Goal: Task Accomplishment & Management: Complete application form

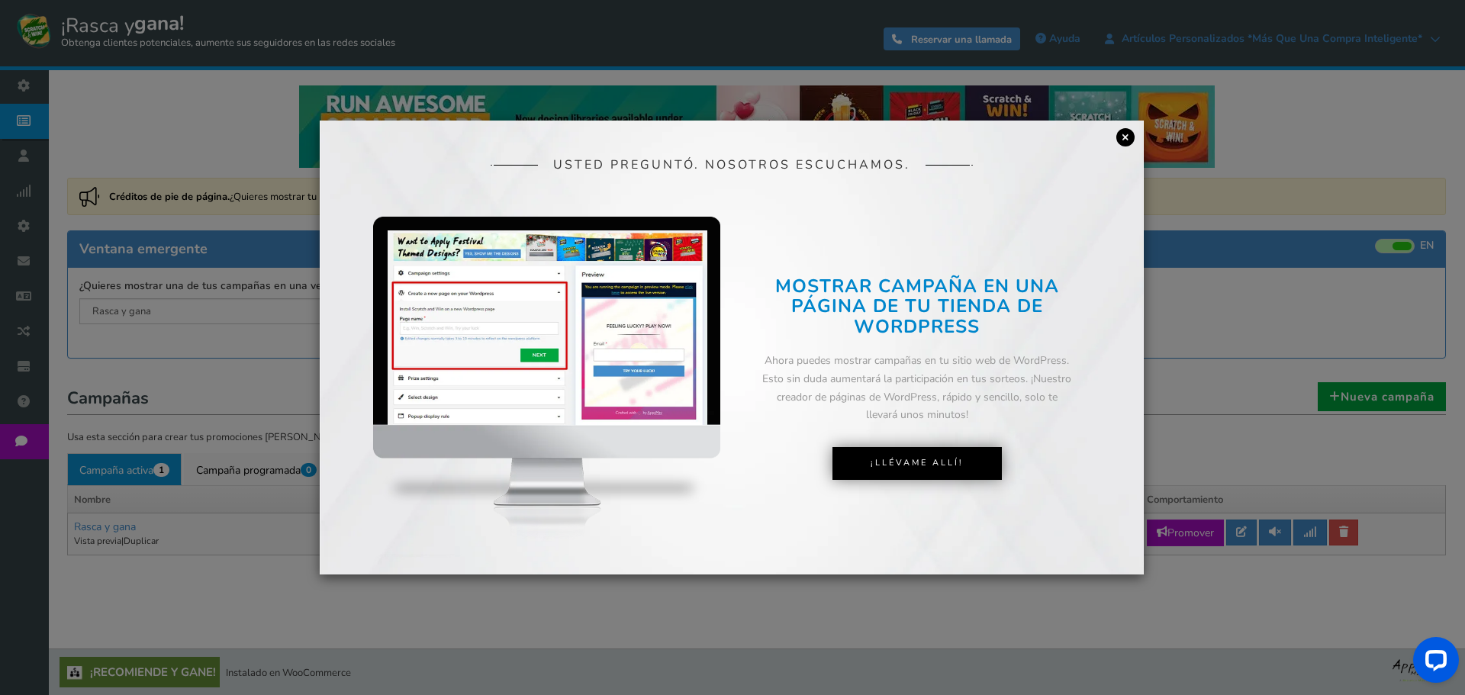
click at [1127, 137] on font "×" at bounding box center [1126, 136] width 8 height 17
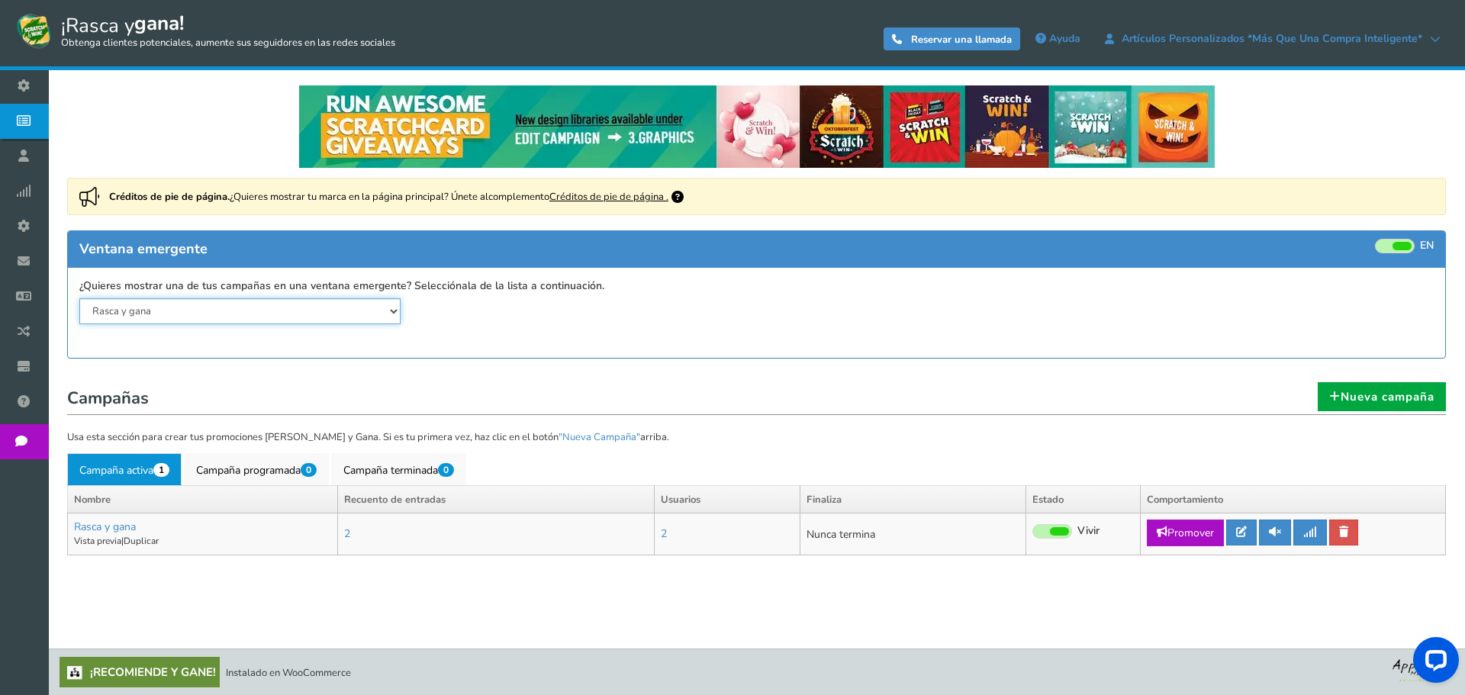
click at [183, 312] on select "Rasca y gana" at bounding box center [239, 311] width 321 height 26
click at [79, 298] on select "Rasca y gana" at bounding box center [239, 311] width 321 height 26
click at [1397, 402] on font "Nueva campaña" at bounding box center [1388, 396] width 94 height 15
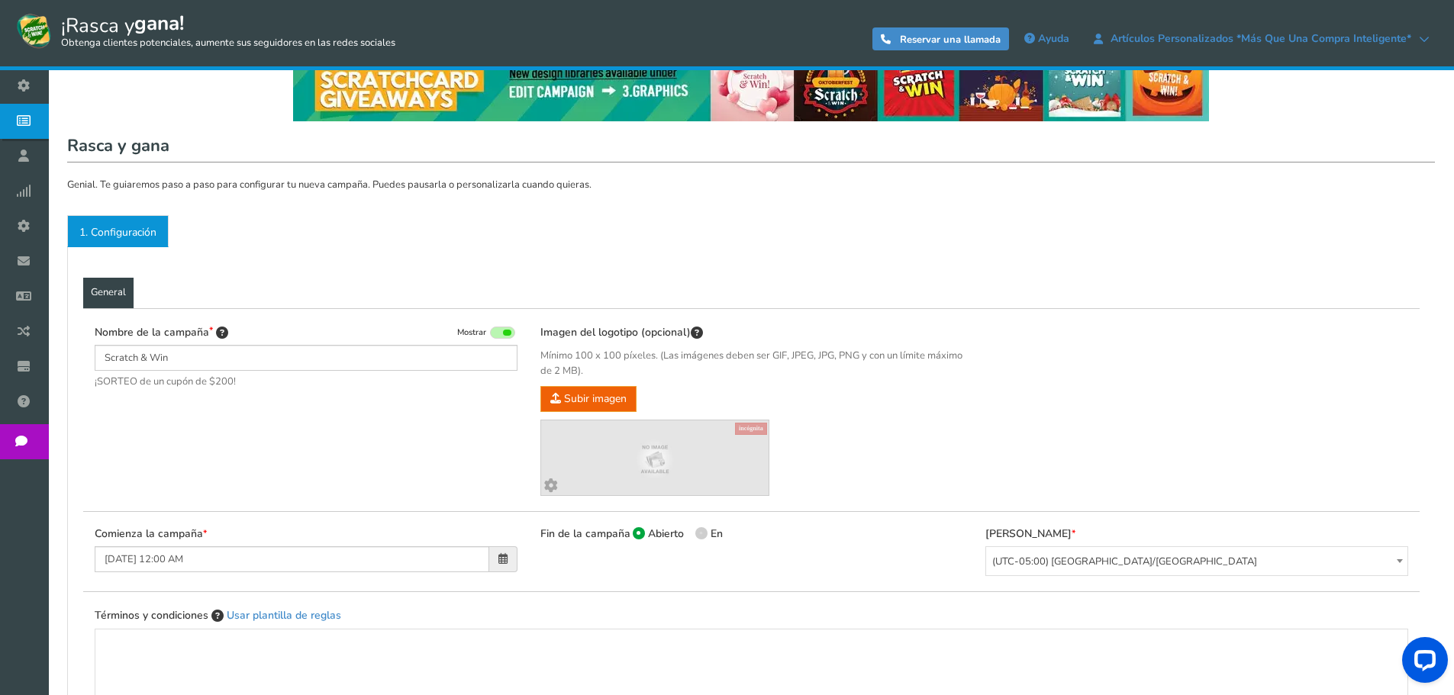
scroll to position [76, 0]
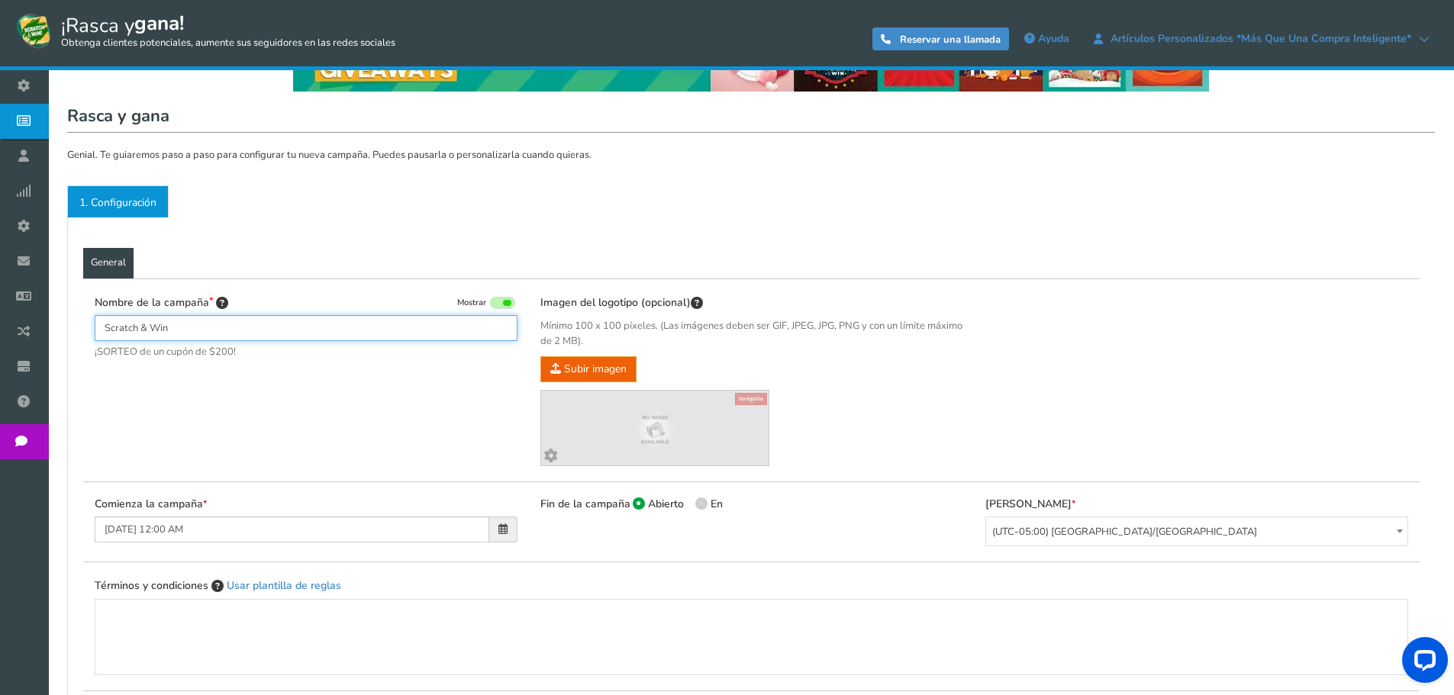
click at [211, 329] on input "Scratch & Win" at bounding box center [306, 328] width 423 height 26
drag, startPoint x: 203, startPoint y: 327, endPoint x: 126, endPoint y: 341, distance: 78.4
click at [126, 341] on input "Scratch & Win" at bounding box center [306, 328] width 423 height 26
type input "S"
type input "MES DE LA PATRIA"
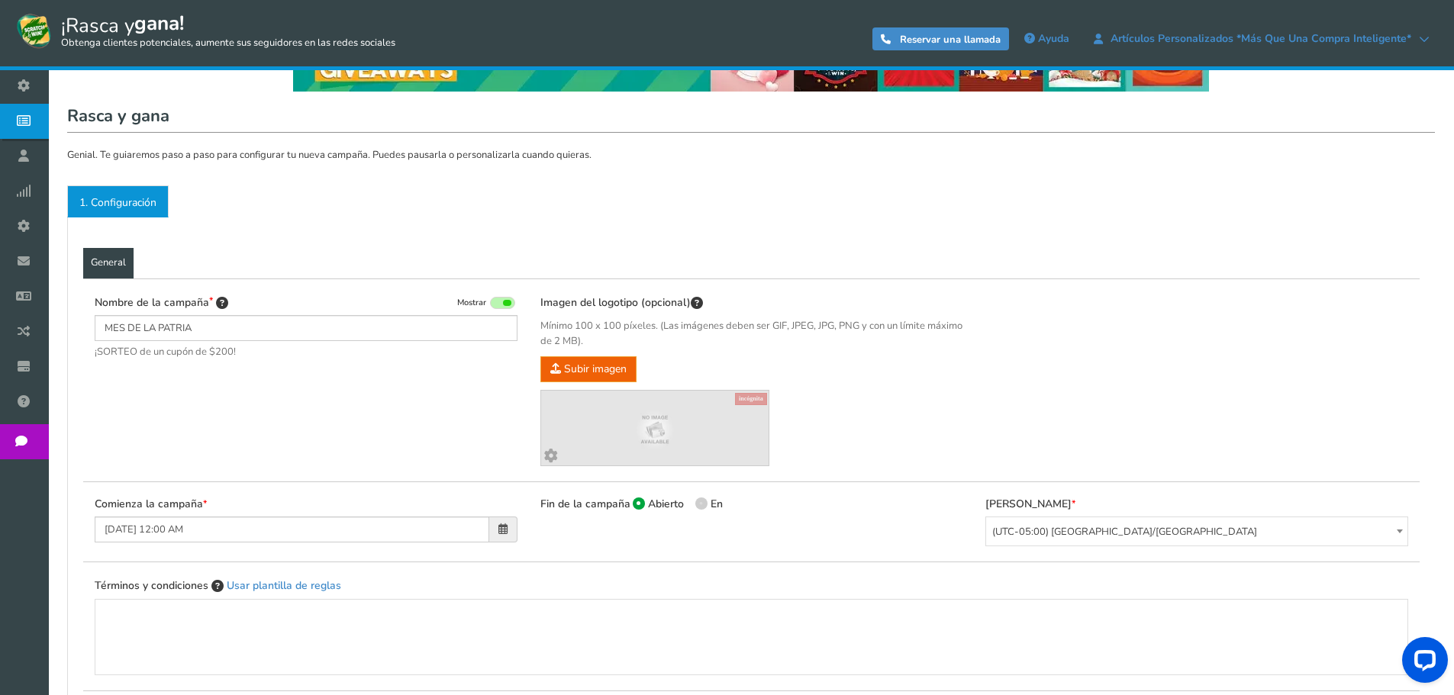
click at [185, 357] on font "¡SORTEO de un cupón de $200!" at bounding box center [165, 352] width 141 height 14
click at [259, 343] on div "Nombre de la campaña Mostrar MES DE LA PATRIA ¡SORTEO de un cupón de $200!" at bounding box center [306, 328] width 423 height 66
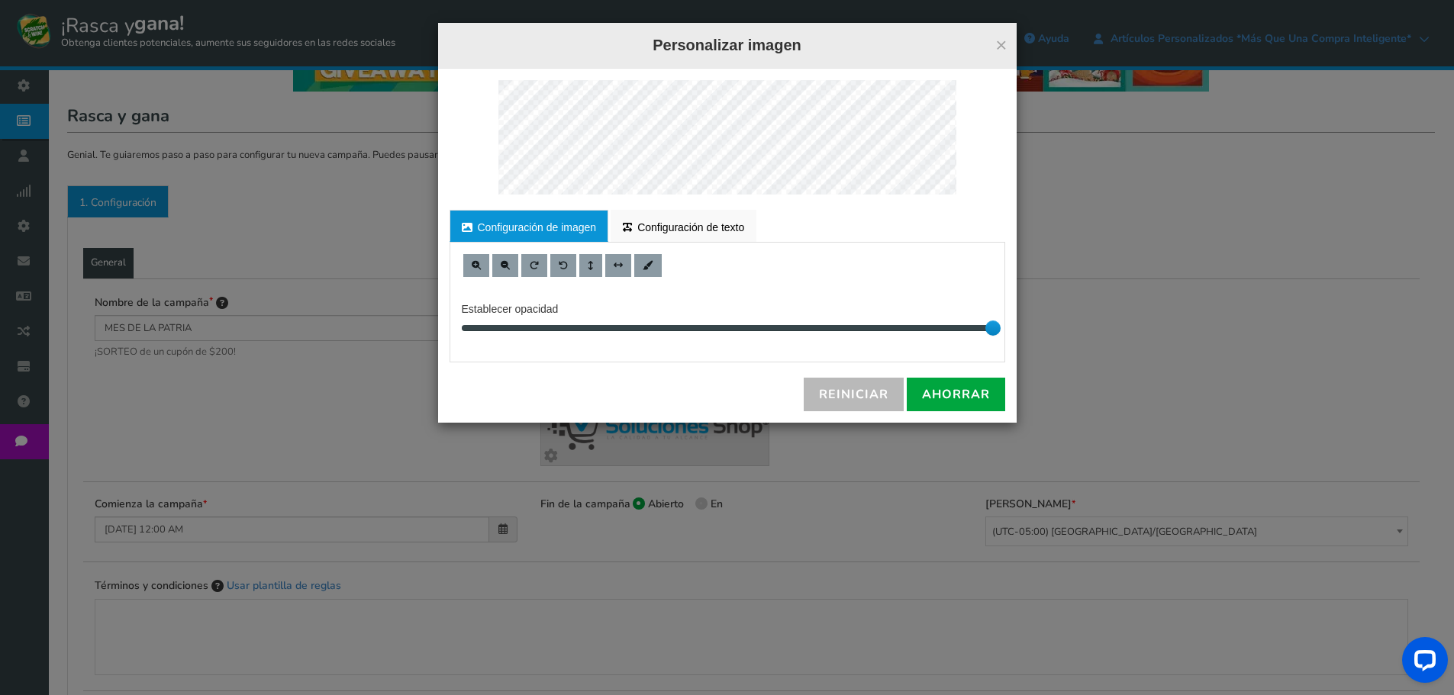
click at [639, 25] on div "× Personalizar imagen Para una edición adecuada, consulte la versión de escrito…" at bounding box center [727, 223] width 579 height 400
click at [681, 225] on font "Configuración de texto" at bounding box center [690, 227] width 107 height 12
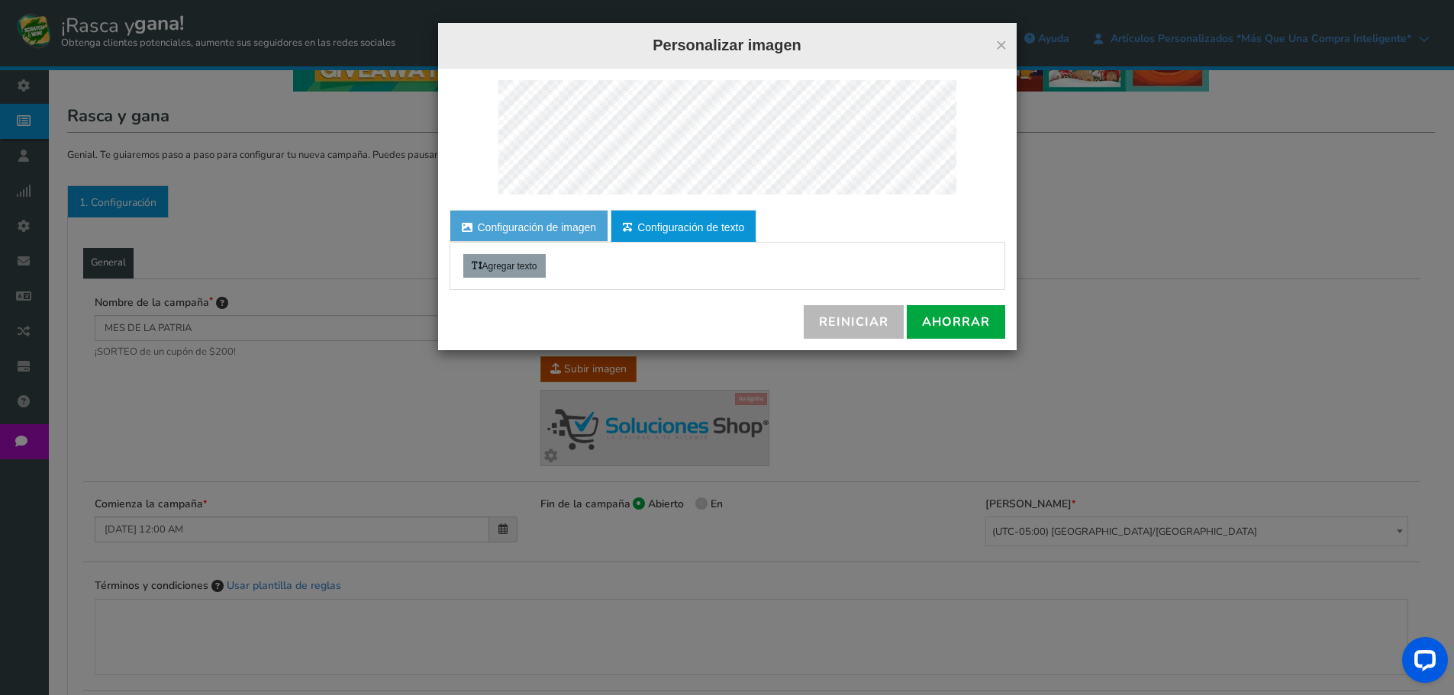
click at [551, 224] on font "Configuración de imagen" at bounding box center [537, 227] width 119 height 12
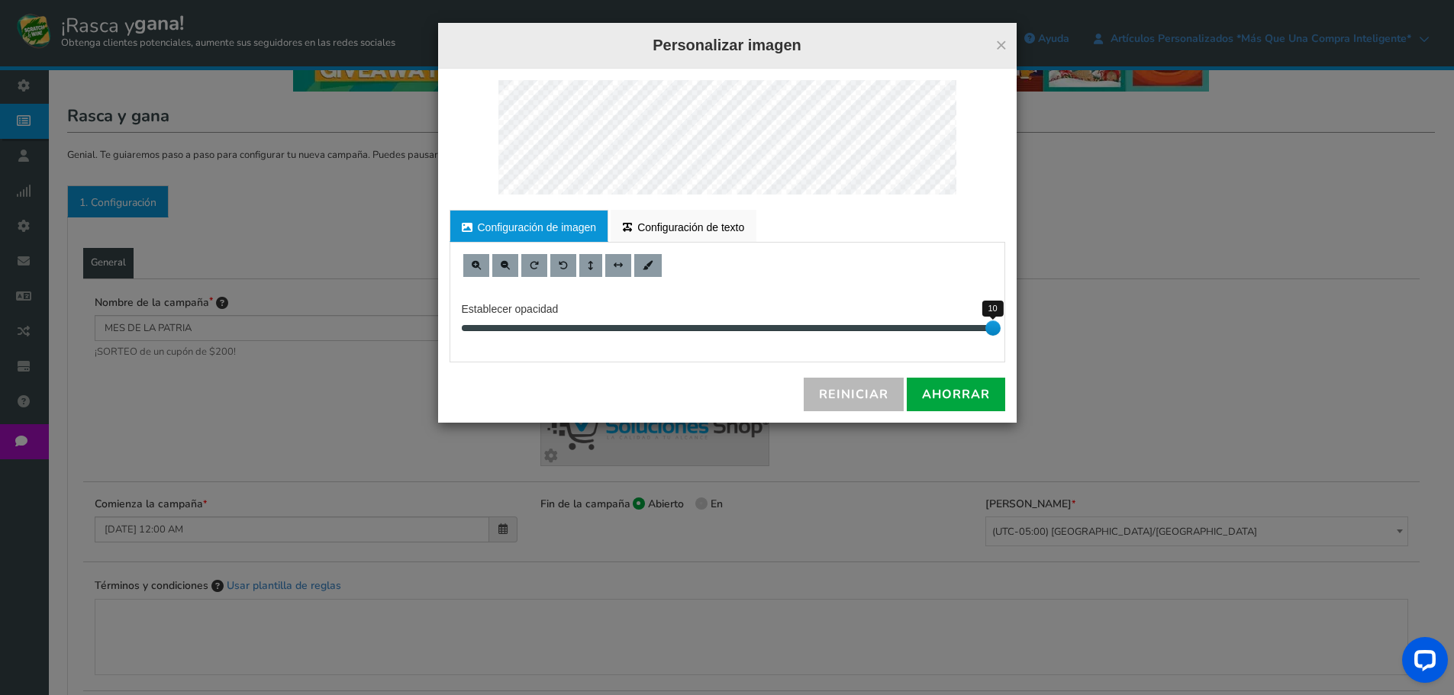
drag, startPoint x: 993, startPoint y: 322, endPoint x: 1018, endPoint y: 330, distance: 26.5
click at [1018, 330] on div "× Personalizar imagen Para una edición adecuada, consulte la versión de escrito…" at bounding box center [727, 347] width 1454 height 695
click at [559, 195] on div "Para una edición adecuada, consulte la versión de escritorio. Configuración de …" at bounding box center [727, 246] width 579 height 354
click at [411, 57] on div "× Personalizar imagen Para una edición adecuada, consulte la versión de escrito…" at bounding box center [727, 347] width 1454 height 695
click at [646, 198] on div "Para una edición adecuada, consulte la versión de escritorio. Configuración de …" at bounding box center [727, 246] width 579 height 354
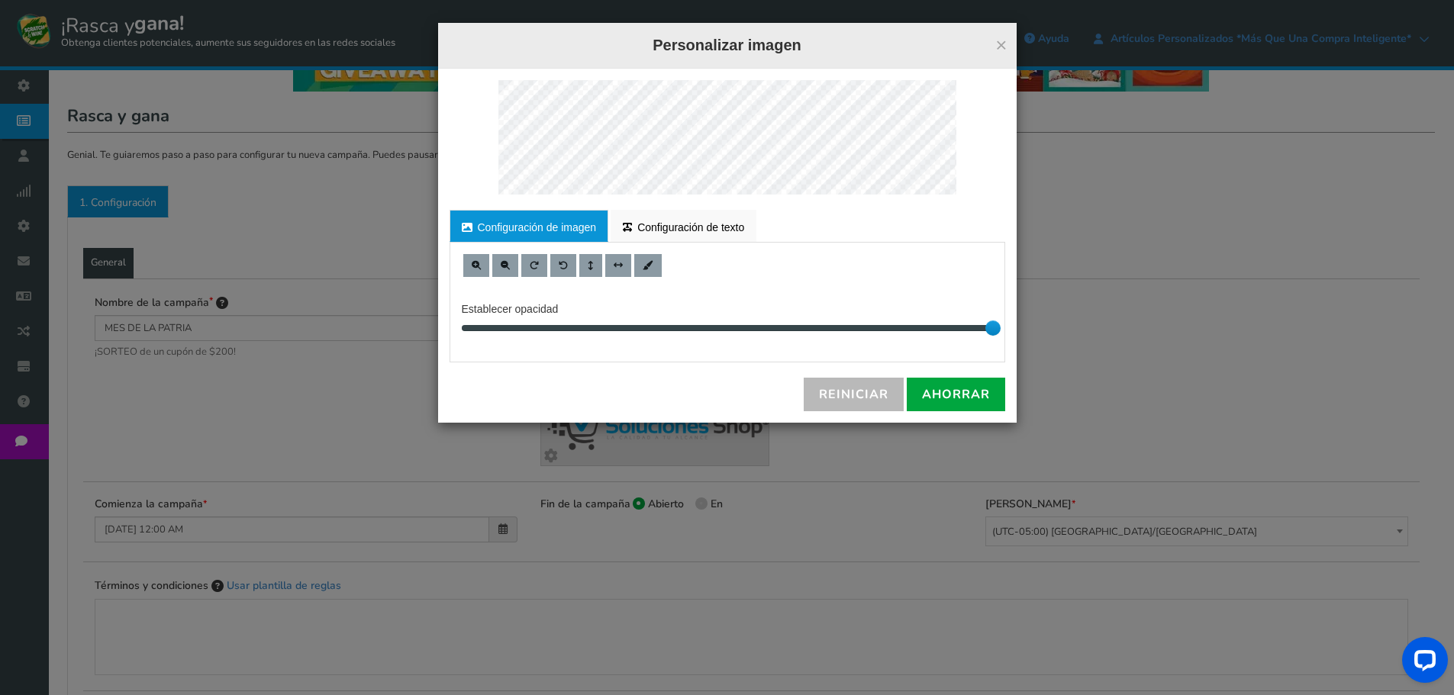
click at [780, 0] on html "Mostrar en su sitio web ¡Rasca y gana! Obtenga clientes potenciales, aumente su…" at bounding box center [727, 467] width 1454 height 1086
click at [952, 401] on font "Ahorrar" at bounding box center [956, 394] width 68 height 17
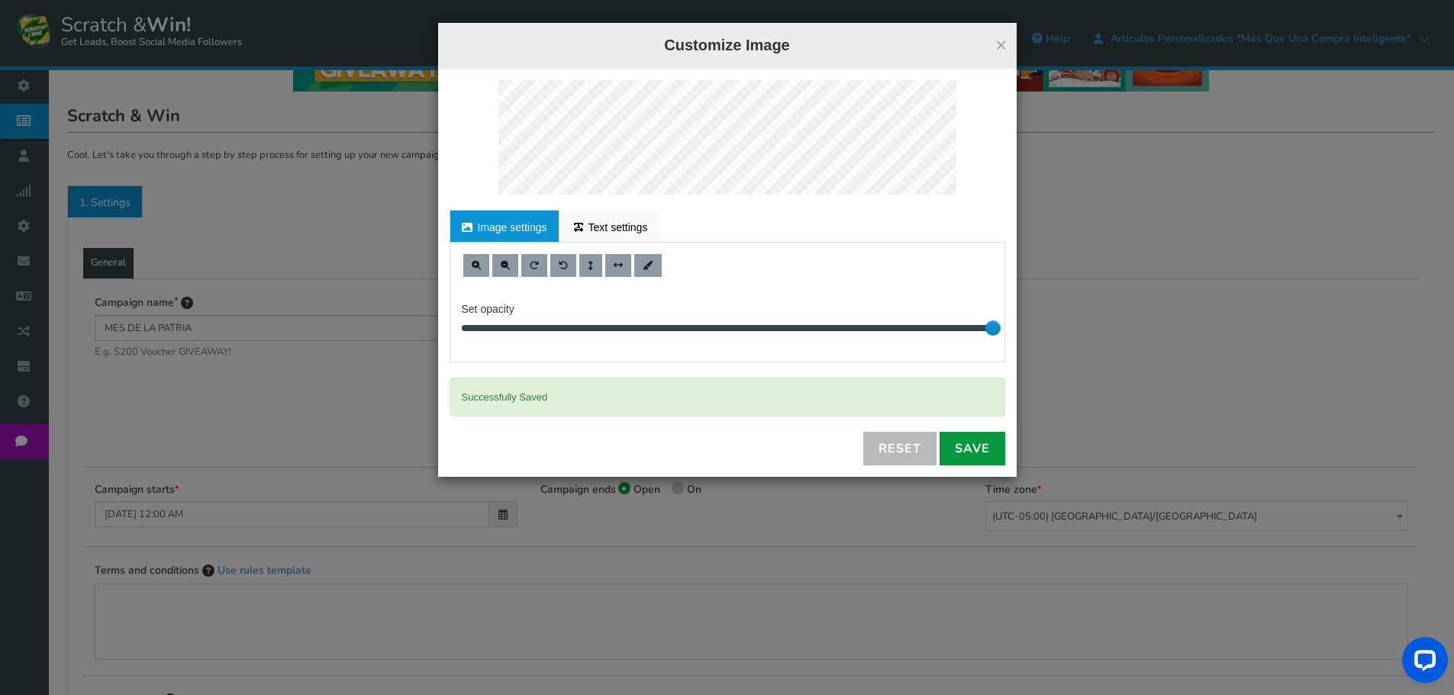
click at [972, 453] on link "Save" at bounding box center [973, 449] width 66 height 34
click at [1120, 345] on div "× Customize Image For proper edit, check the desktop version Image settings Tex…" at bounding box center [727, 347] width 1454 height 695
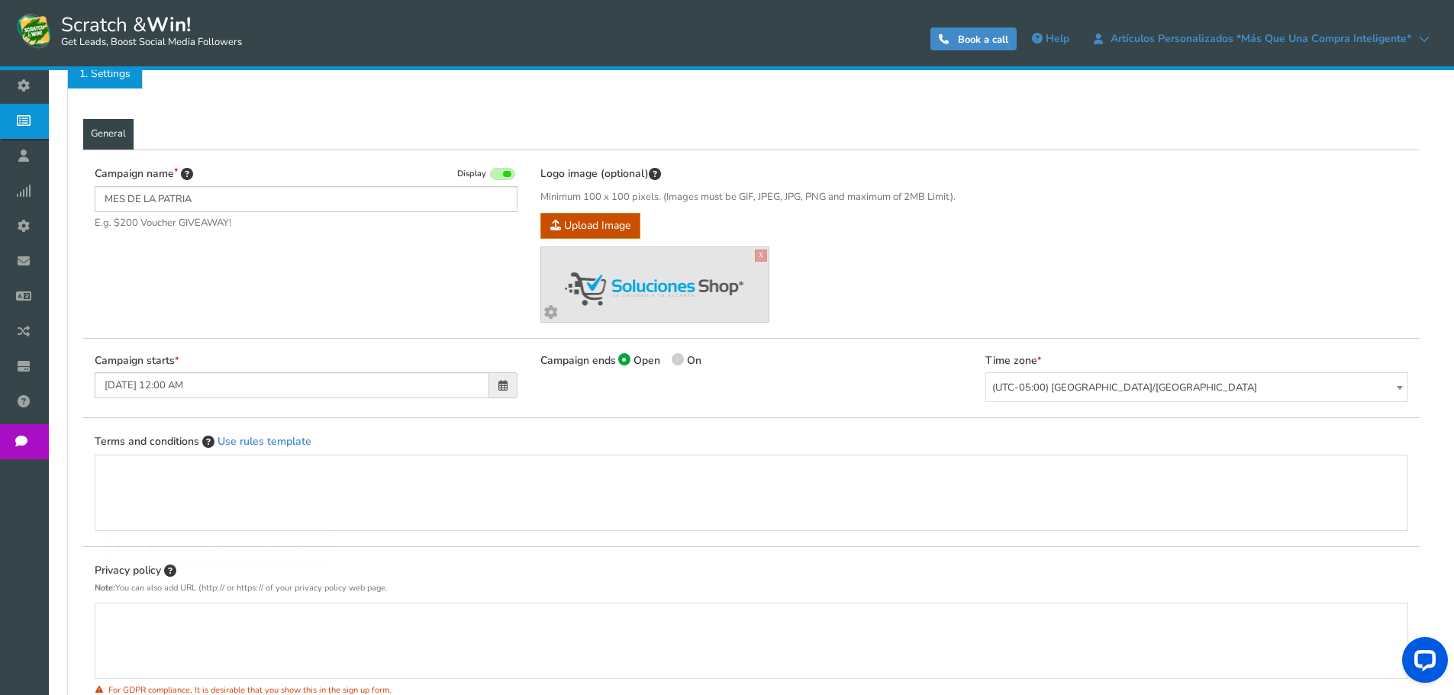
scroll to position [229, 0]
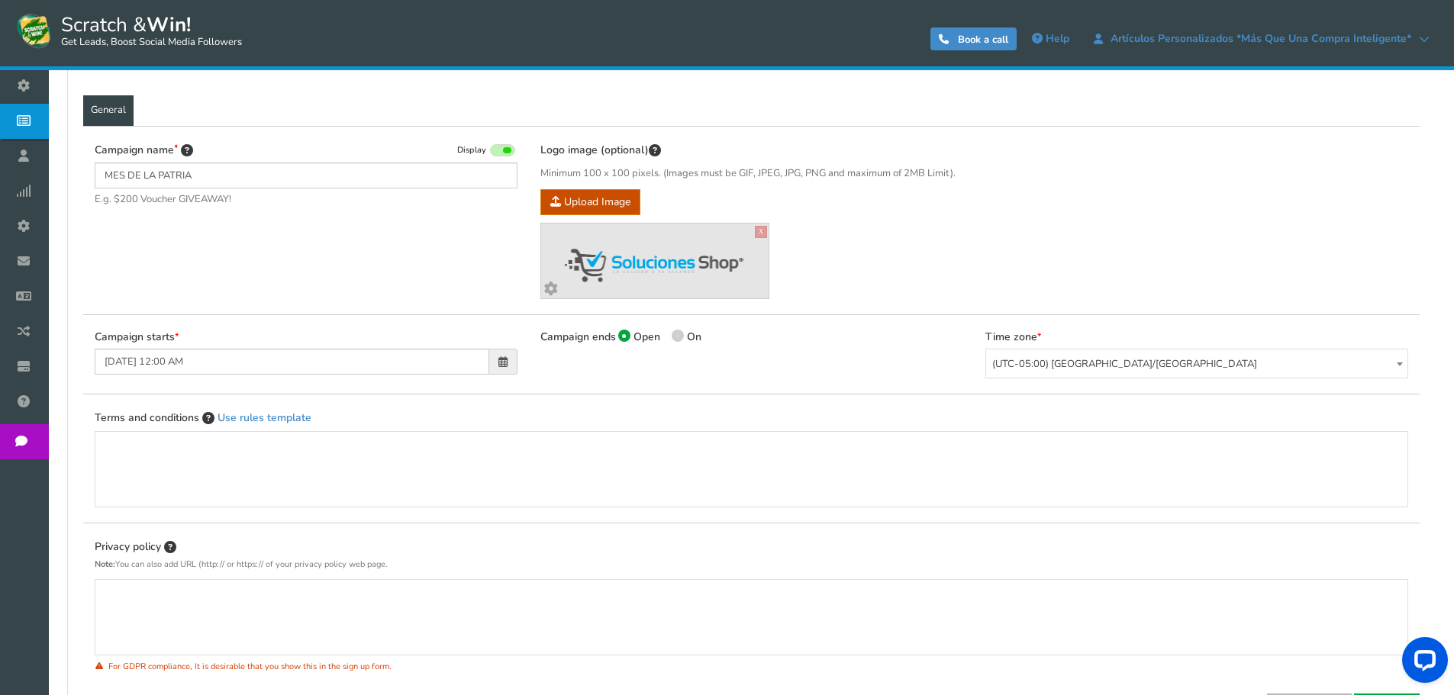
click at [501, 362] on span at bounding box center [502, 361] width 9 height 11
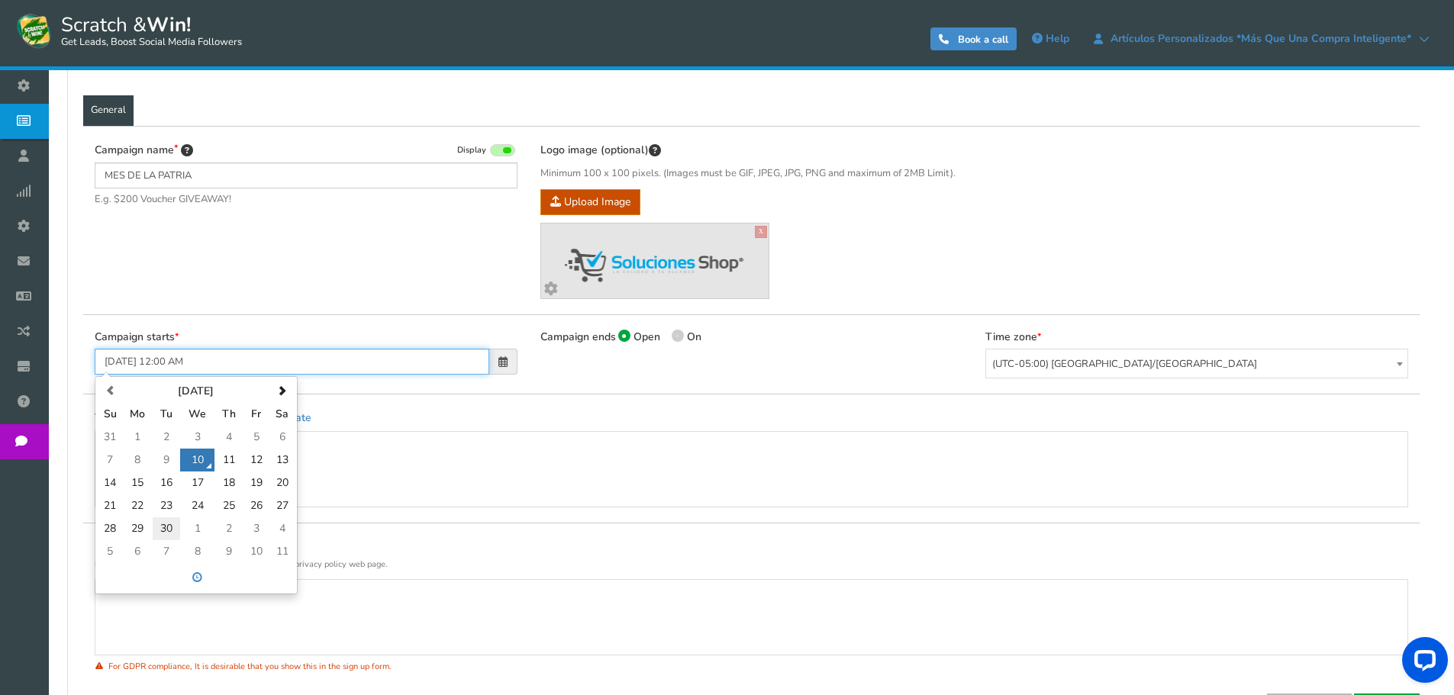
click at [172, 528] on td "30" at bounding box center [166, 528] width 27 height 23
type input "[DATE] 12:00 AM"
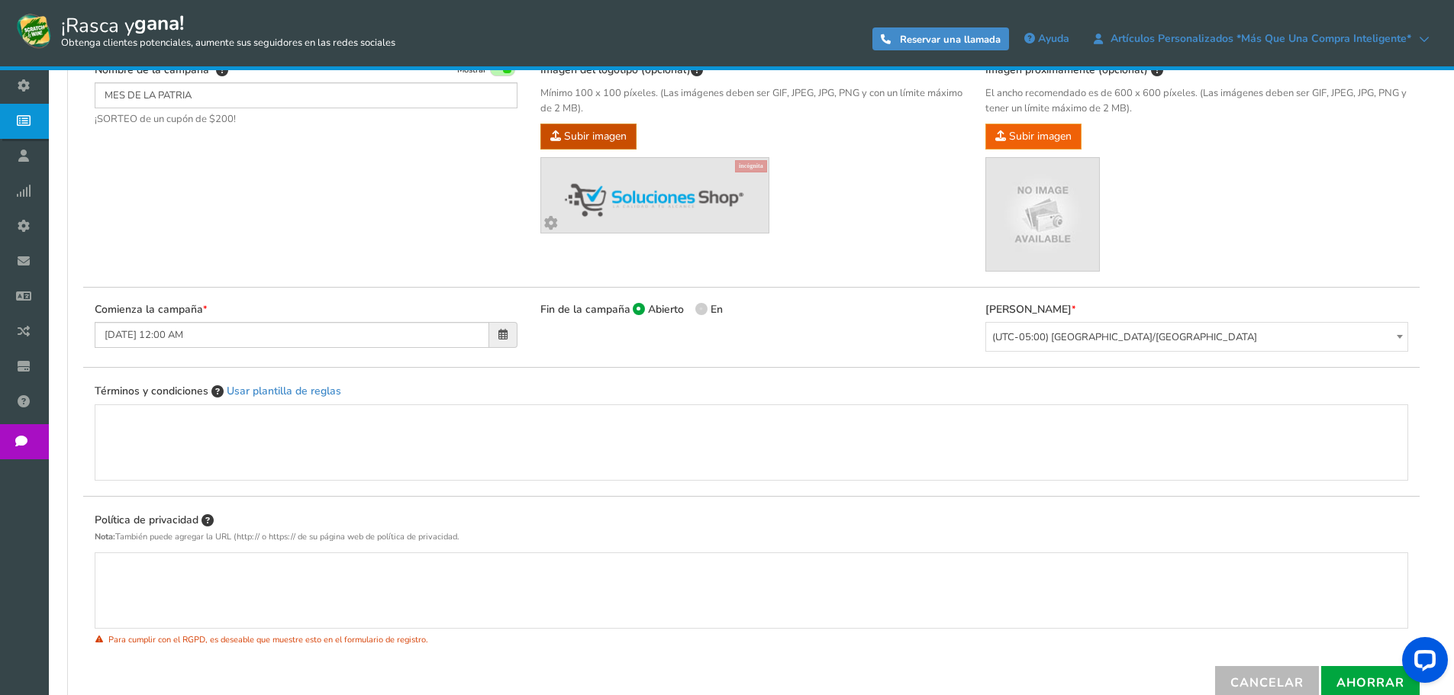
scroll to position [430, 0]
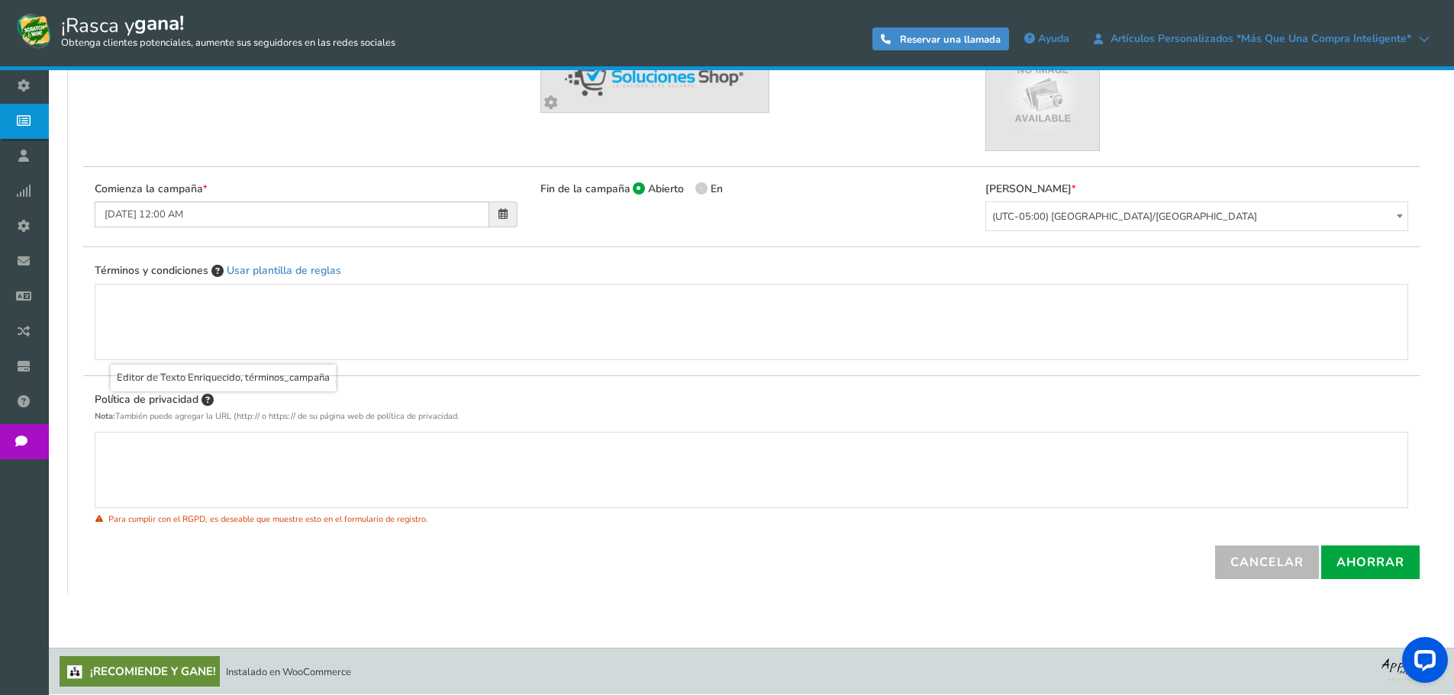
click at [164, 305] on p "Editor de Texto Enriquecido, términos_campaña" at bounding box center [751, 299] width 1281 height 15
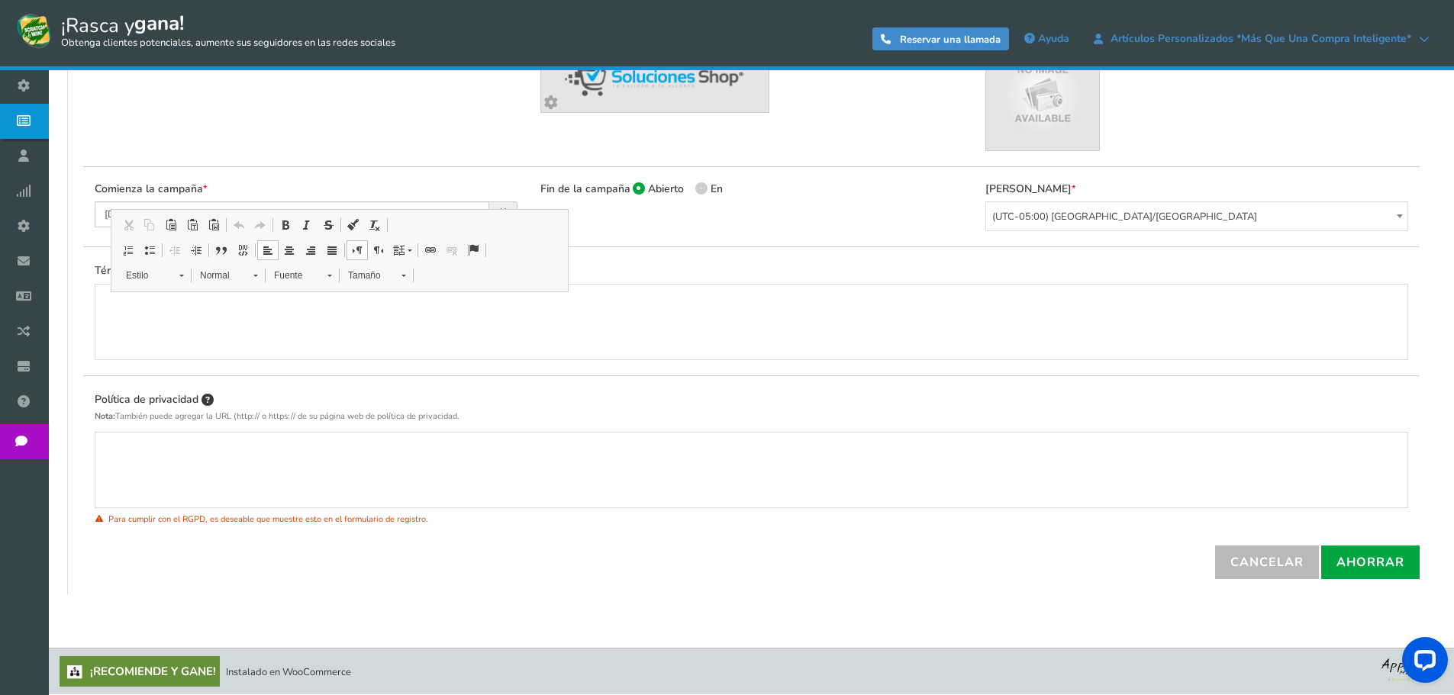
click at [74, 556] on div "General Formulario de clientes potenciales Etiquetas Configuración [PERSON_NAME…" at bounding box center [751, 229] width 1368 height 730
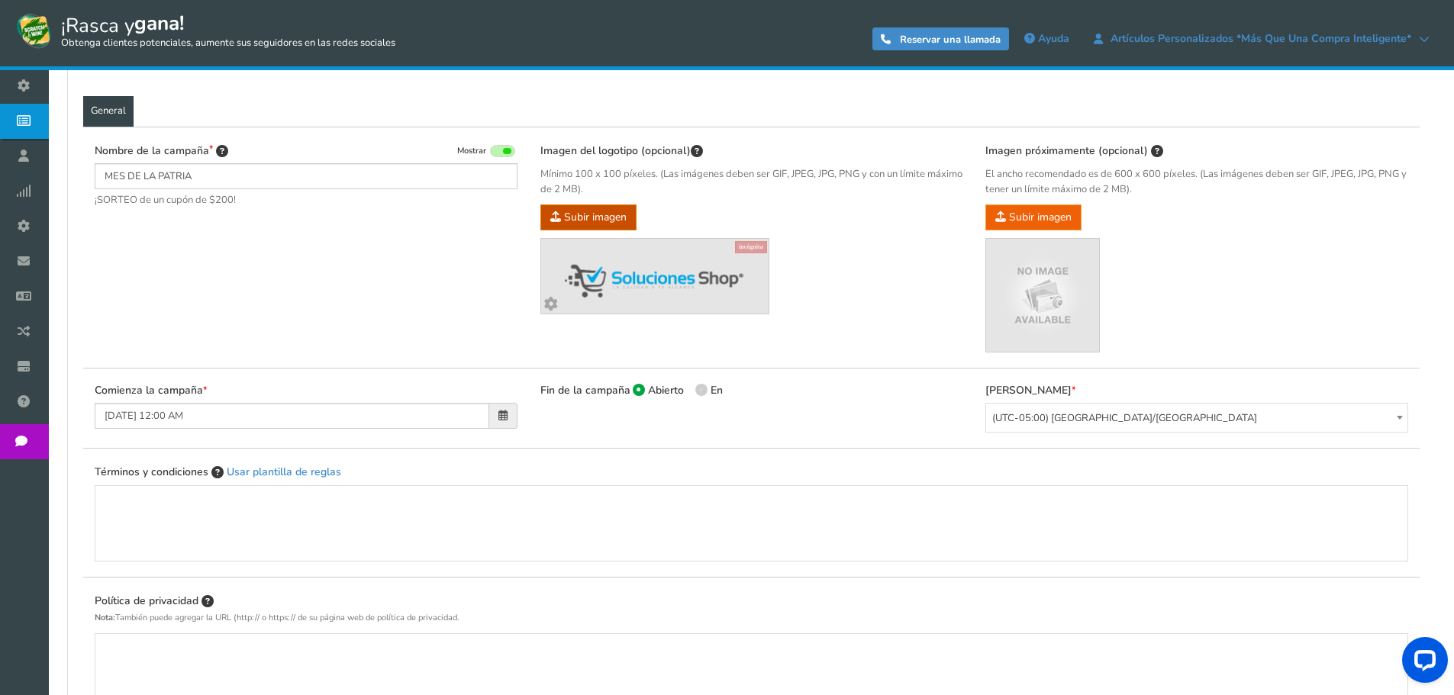
scroll to position [201, 0]
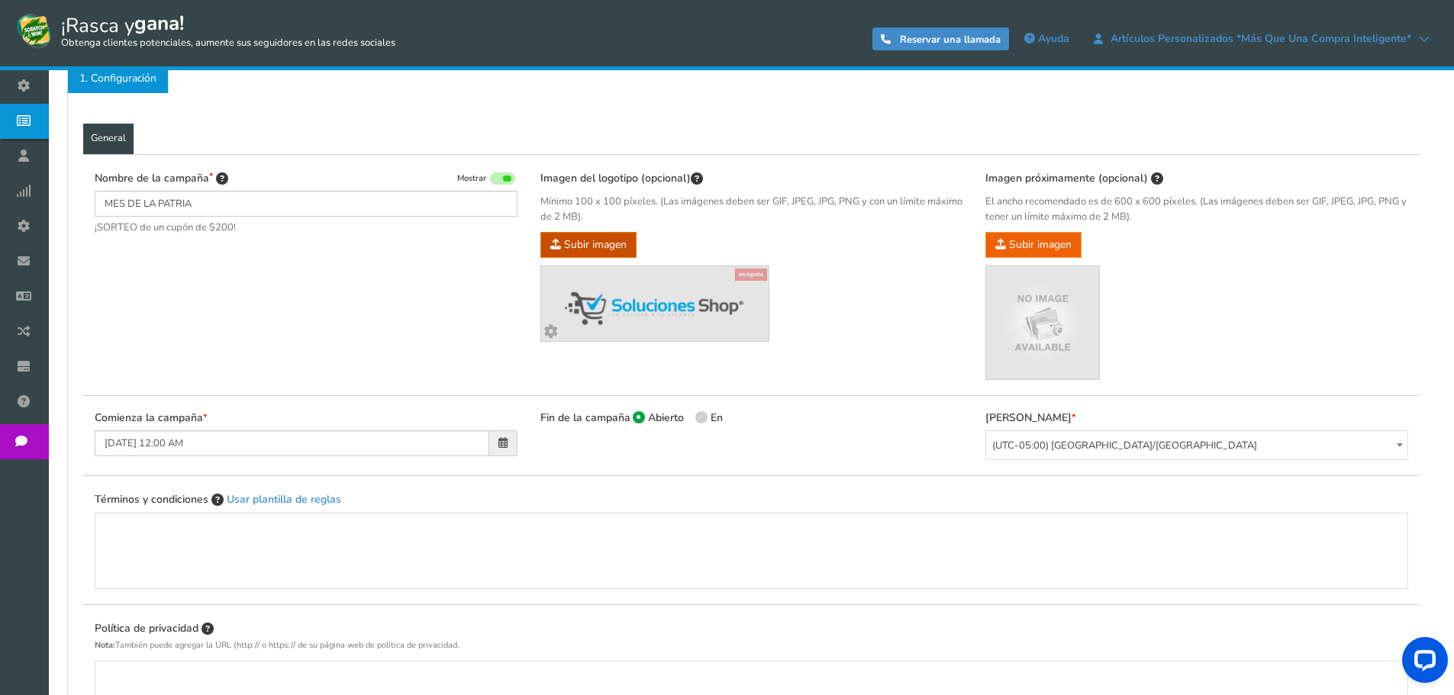
click at [181, 224] on font "¡SORTEO de un cupón de $200!" at bounding box center [165, 228] width 141 height 14
click at [203, 253] on div "Nombre de la campaña Mostrar MES DE LA PATRIA ¡SORTEO de un cupón de $200! Hide…" at bounding box center [751, 275] width 1336 height 242
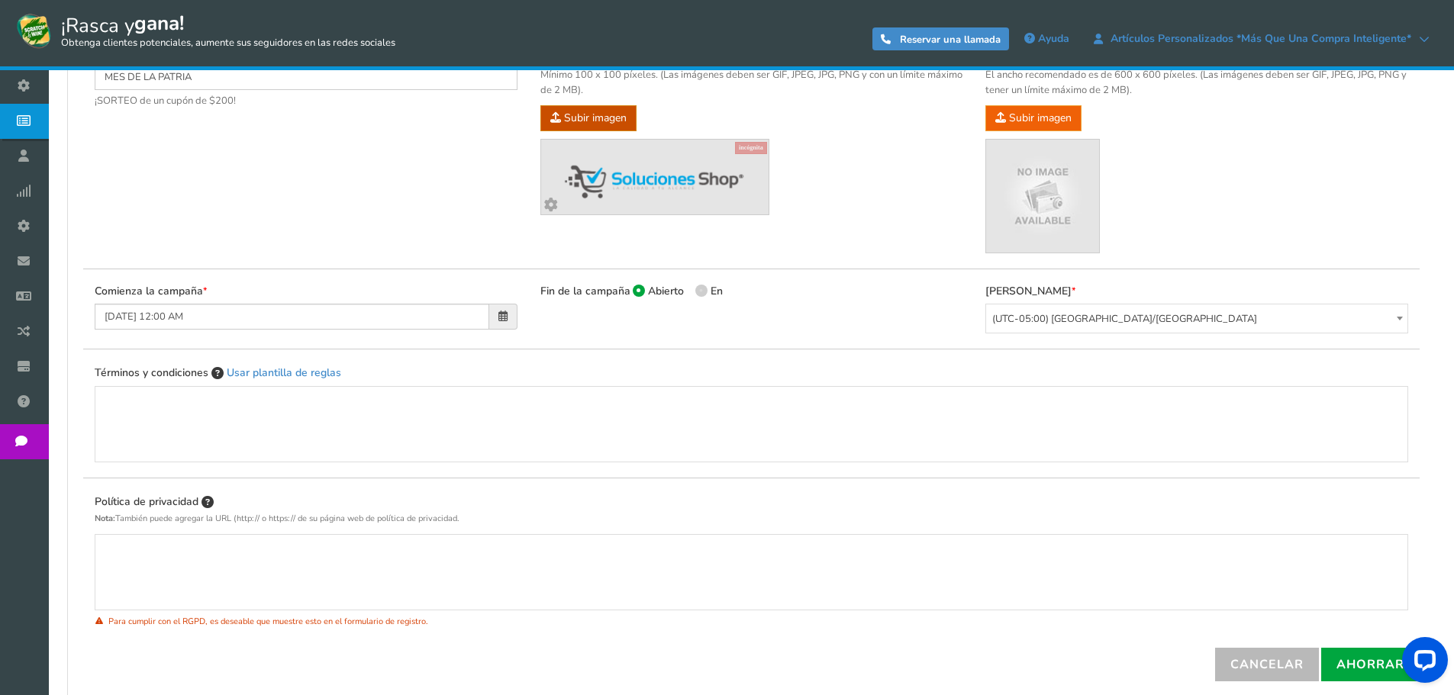
scroll to position [430, 0]
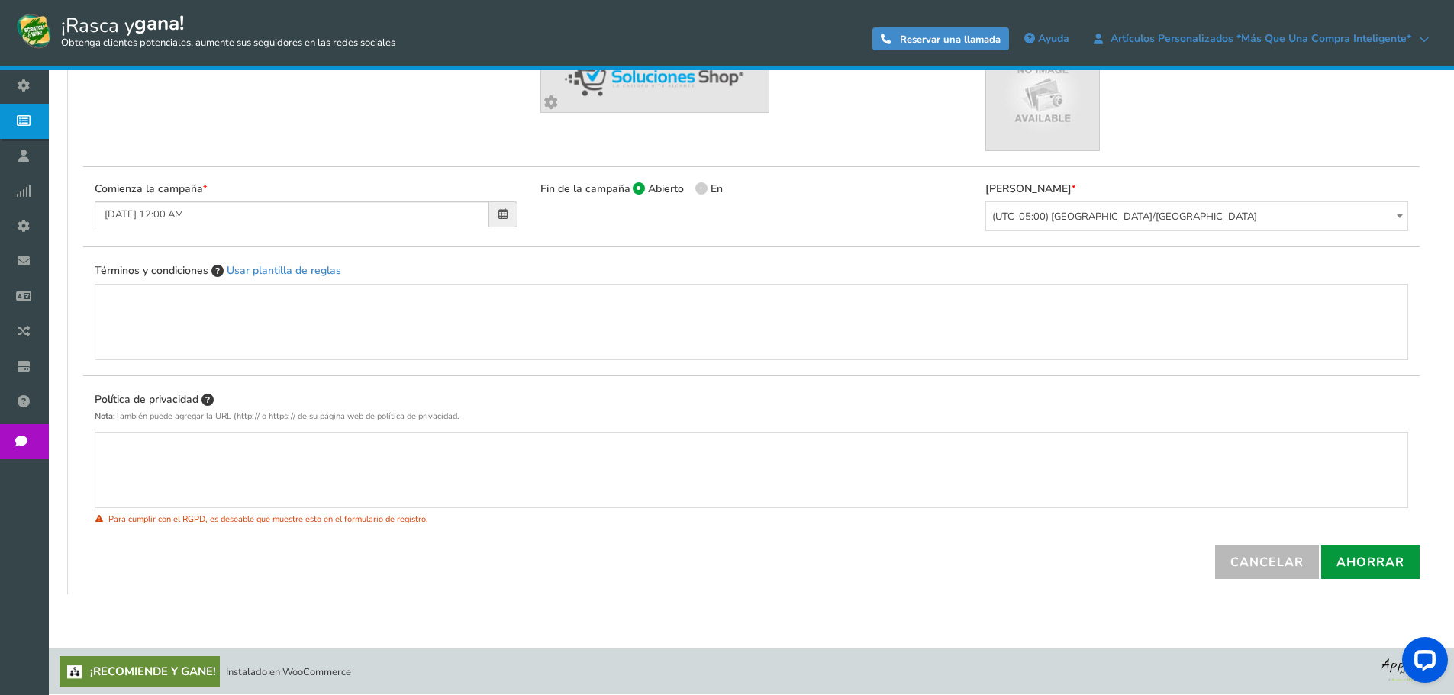
click at [1381, 560] on font "Ahorrar" at bounding box center [1370, 562] width 68 height 17
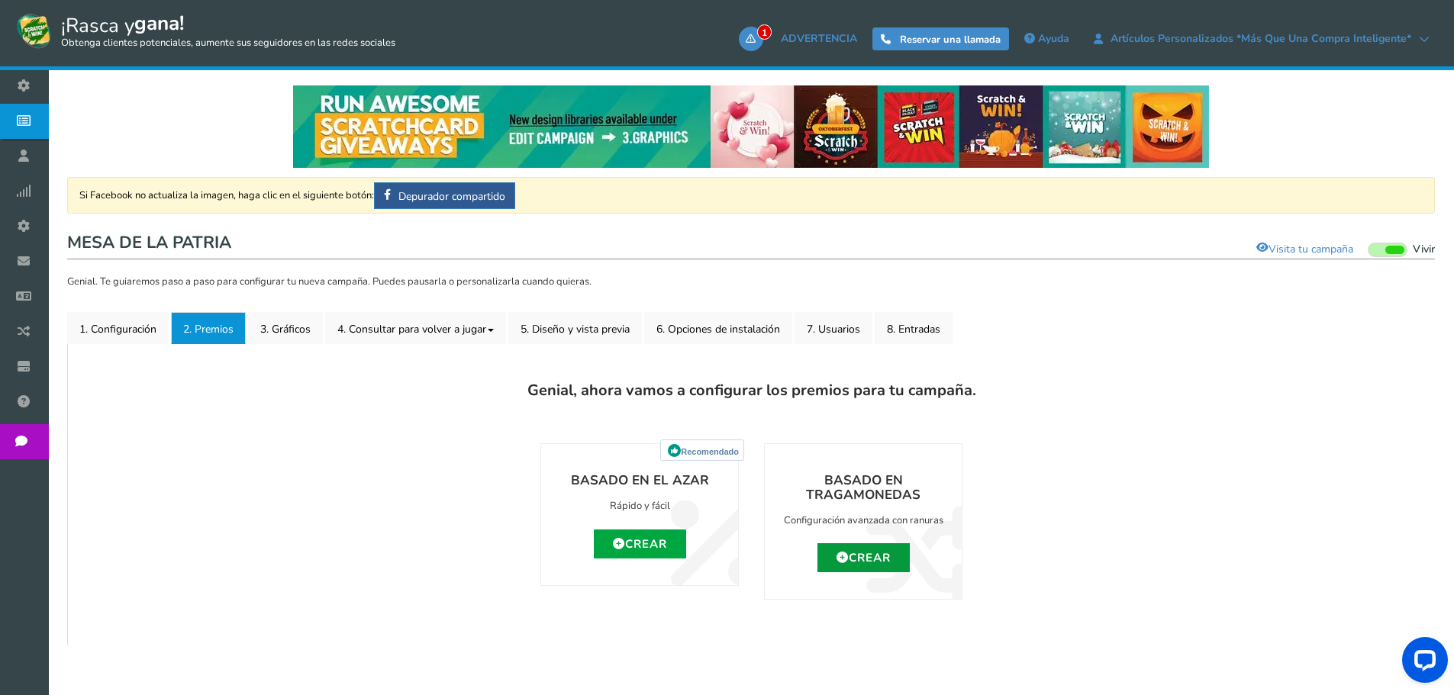
click at [853, 556] on font "Crear" at bounding box center [870, 557] width 42 height 15
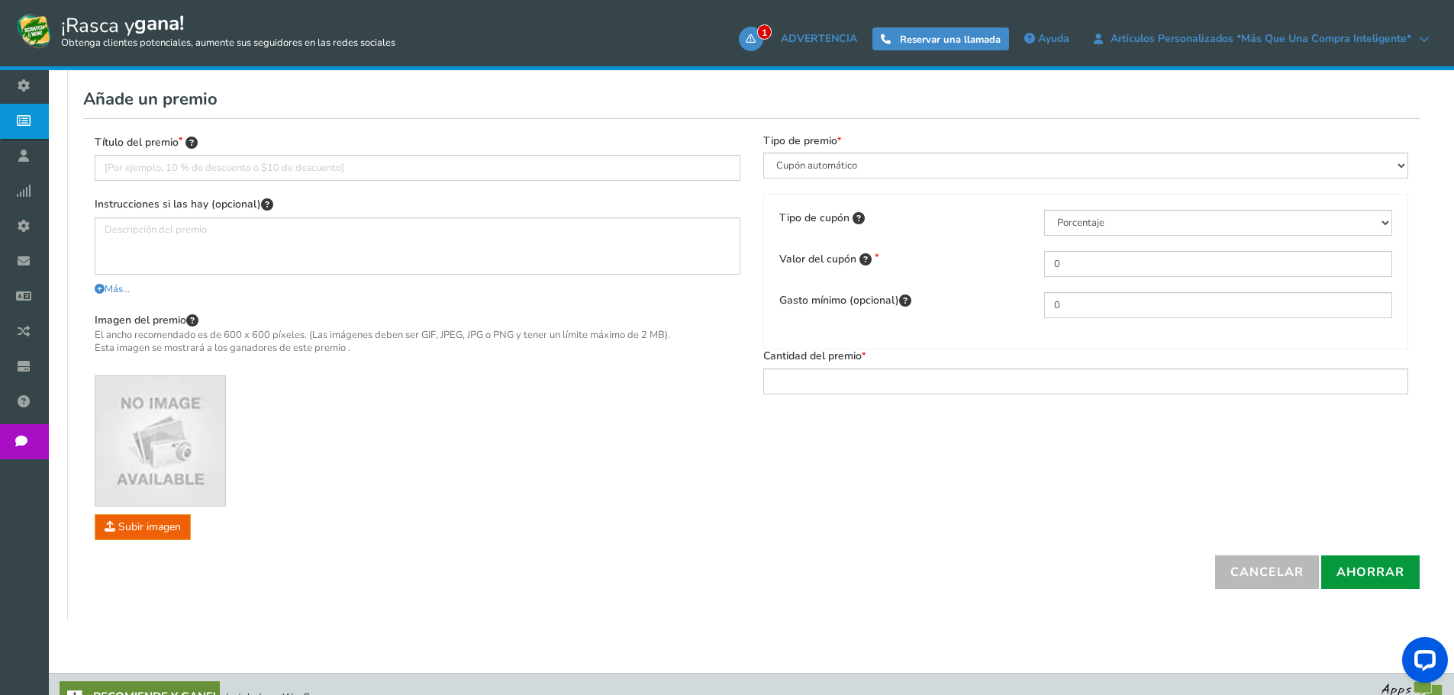
scroll to position [304, 0]
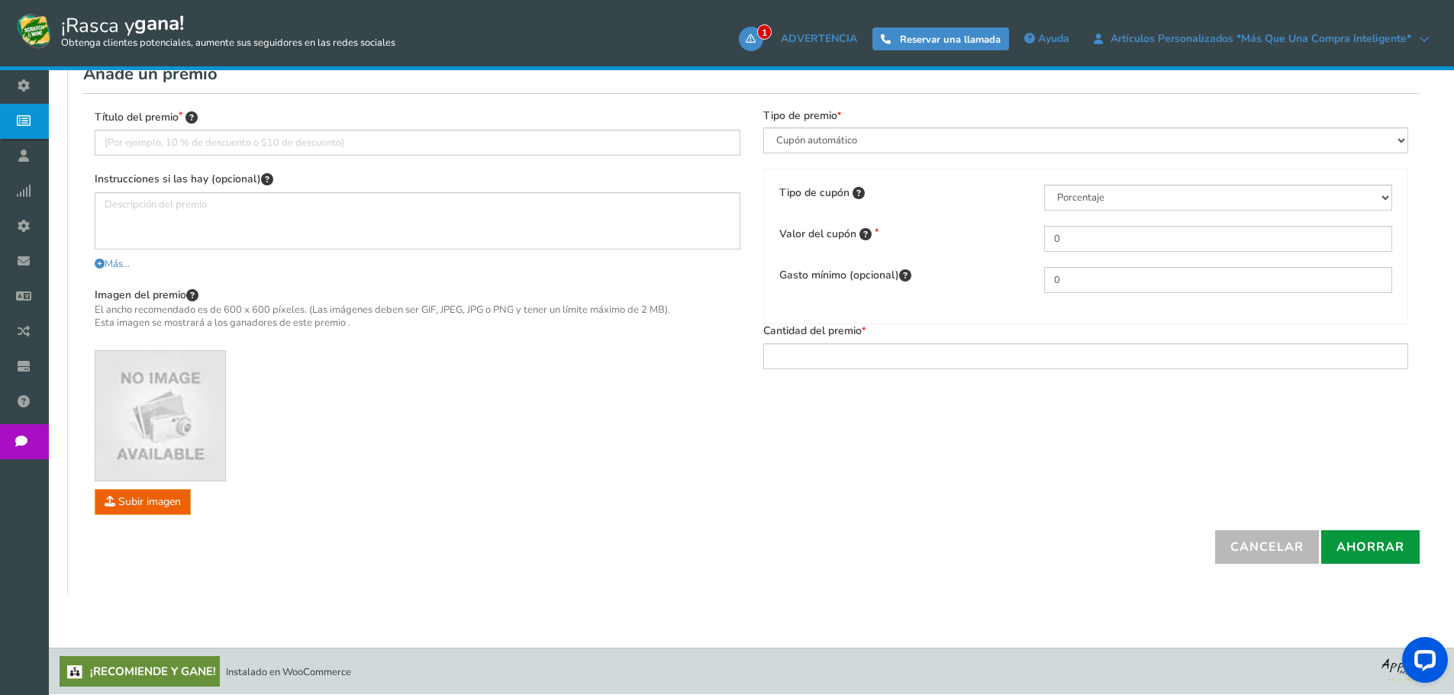
click at [1372, 543] on font "Ahorrar" at bounding box center [1370, 547] width 68 height 17
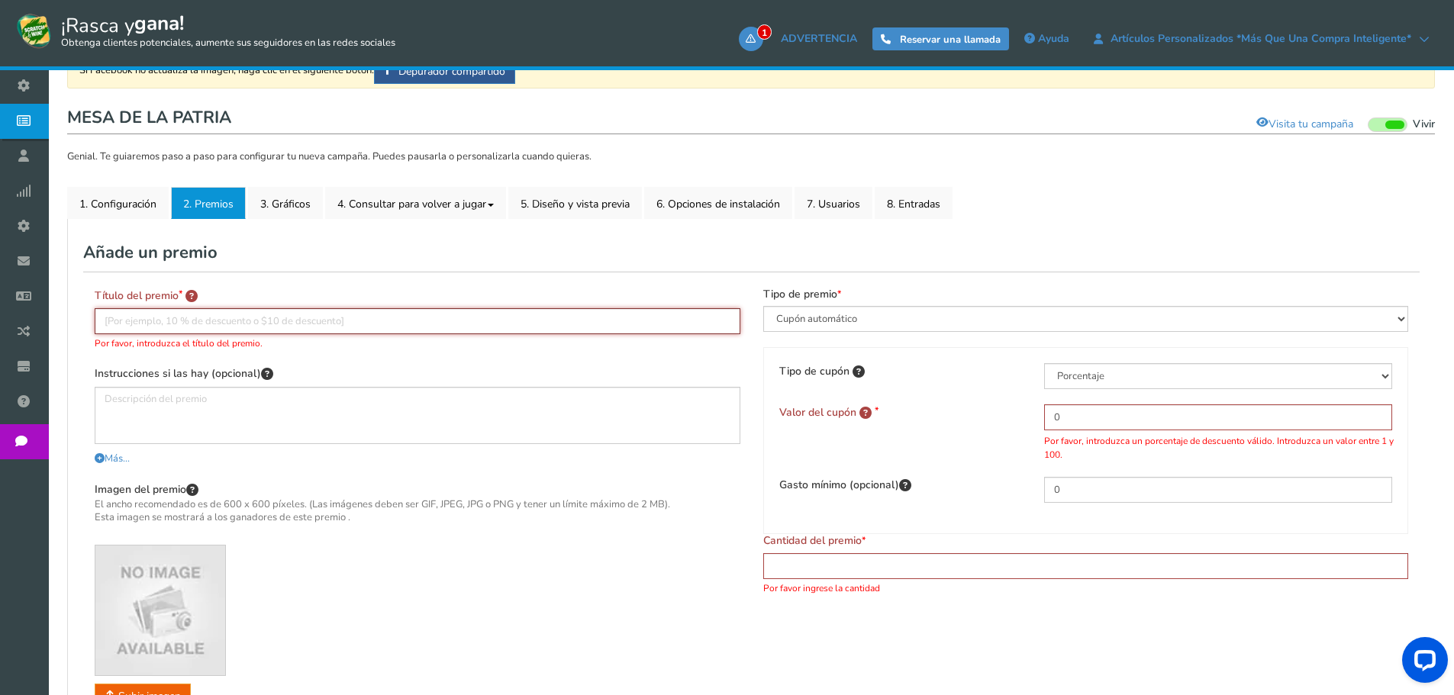
scroll to position [151, 0]
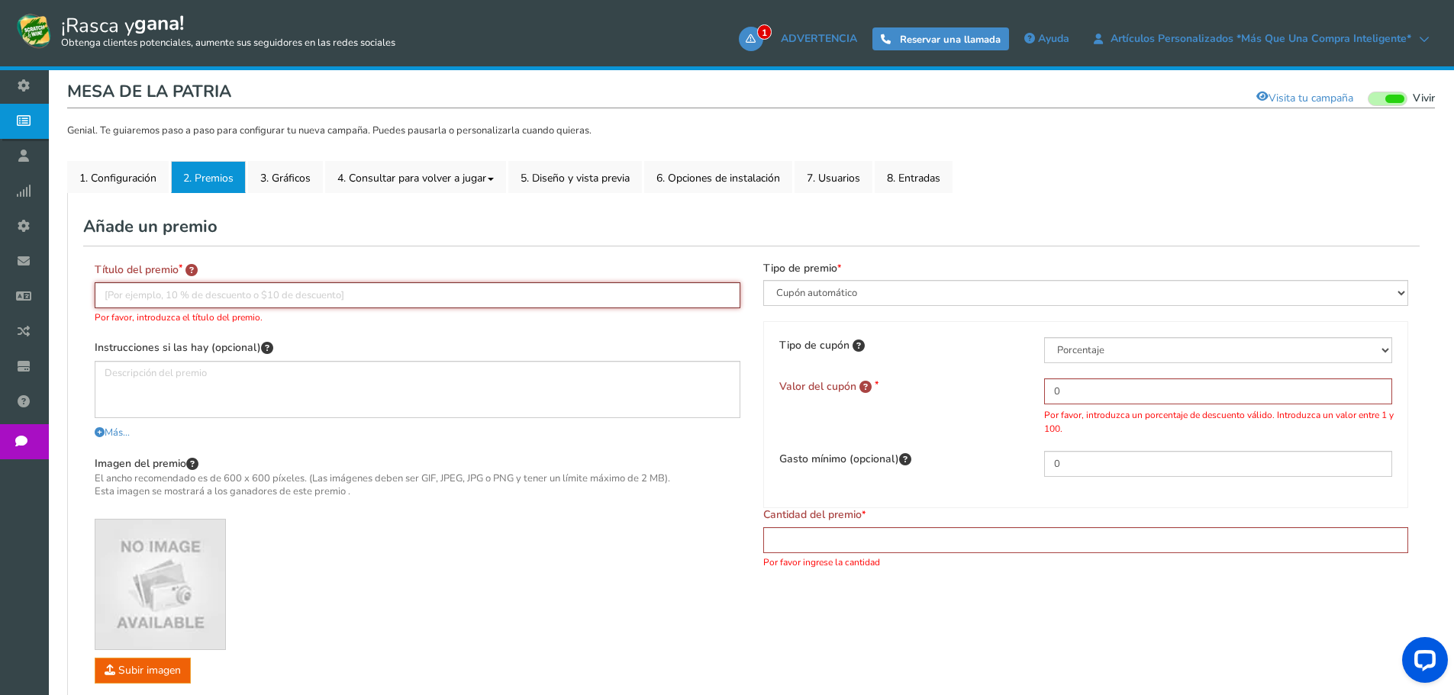
click at [169, 300] on input "text" at bounding box center [418, 295] width 646 height 26
type input "r"
drag, startPoint x: 150, startPoint y: 297, endPoint x: 218, endPoint y: 276, distance: 71.0
click at [218, 276] on div "Título del premio REGALO sorpresa Por favor, introduzca el título del premio." at bounding box center [418, 293] width 646 height 63
click at [125, 295] on input "REGALO SORPRESA" at bounding box center [418, 295] width 646 height 26
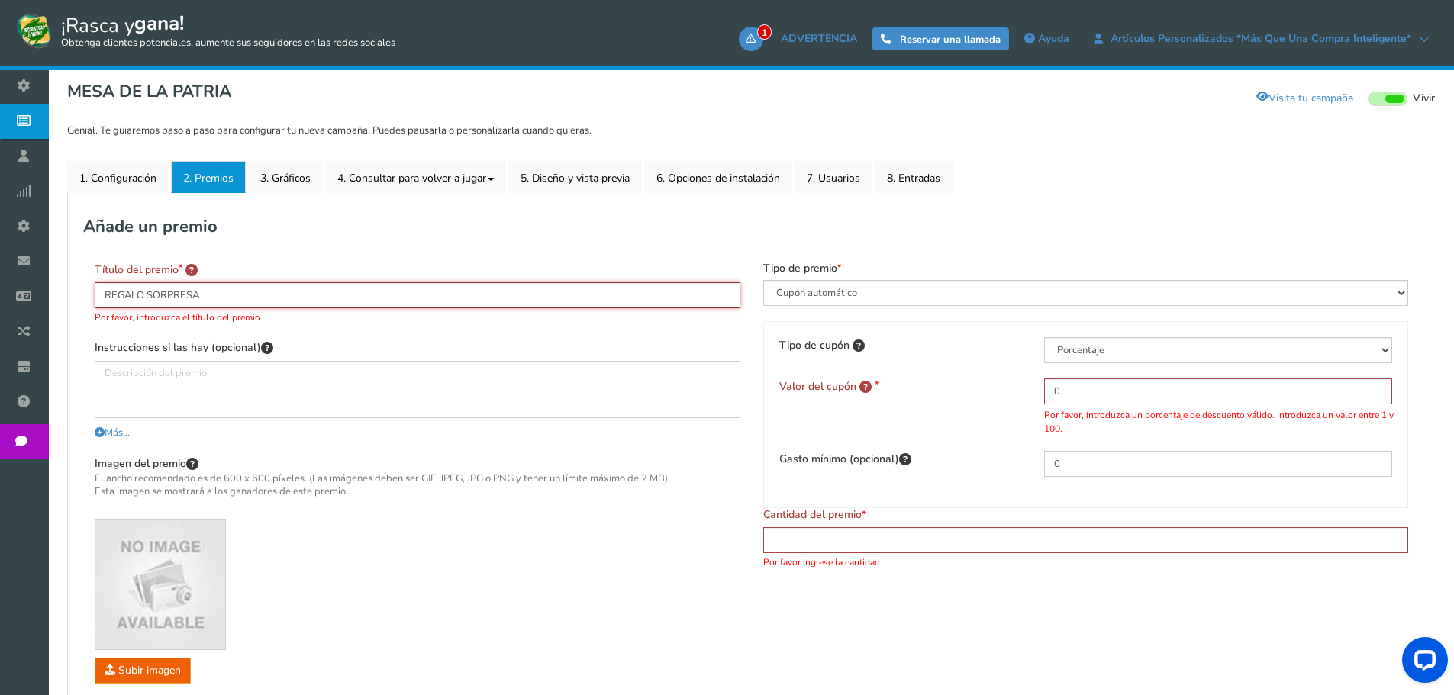
type input "REGALO SORPRESA"
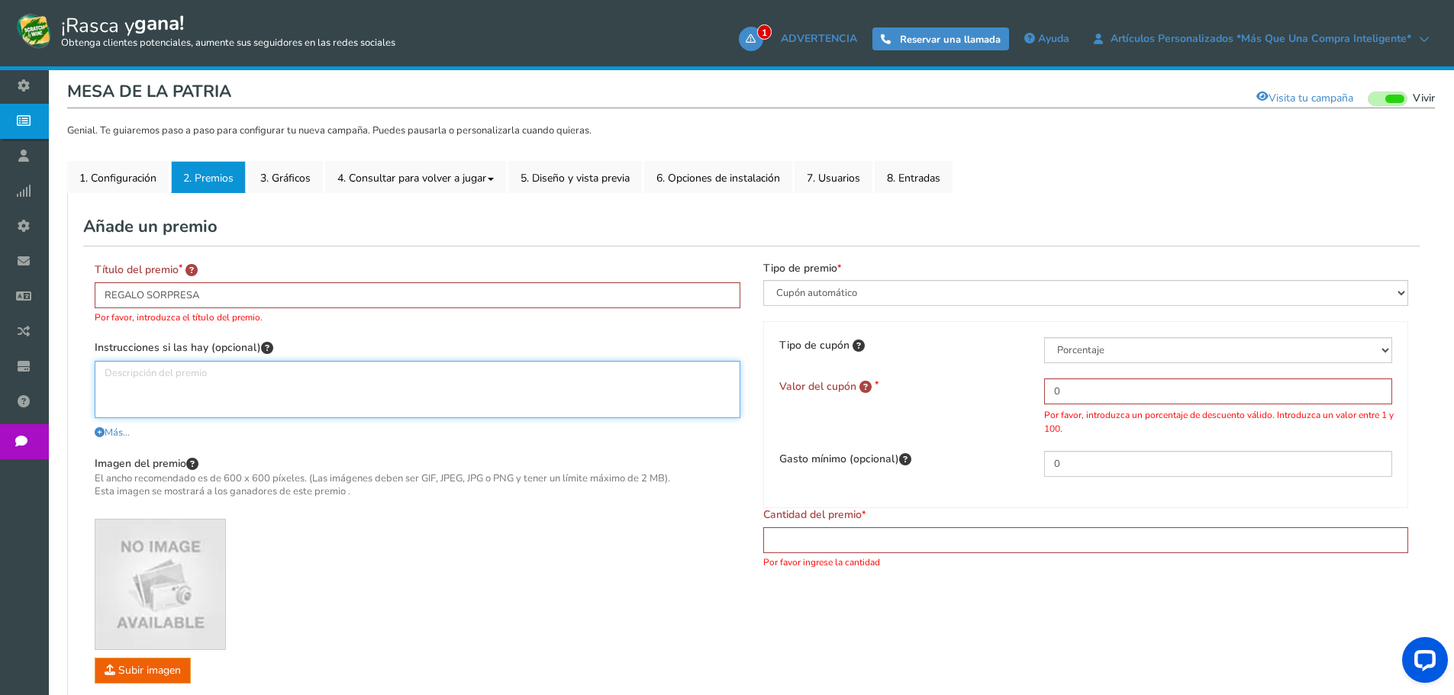
click at [208, 374] on textarea at bounding box center [418, 389] width 646 height 57
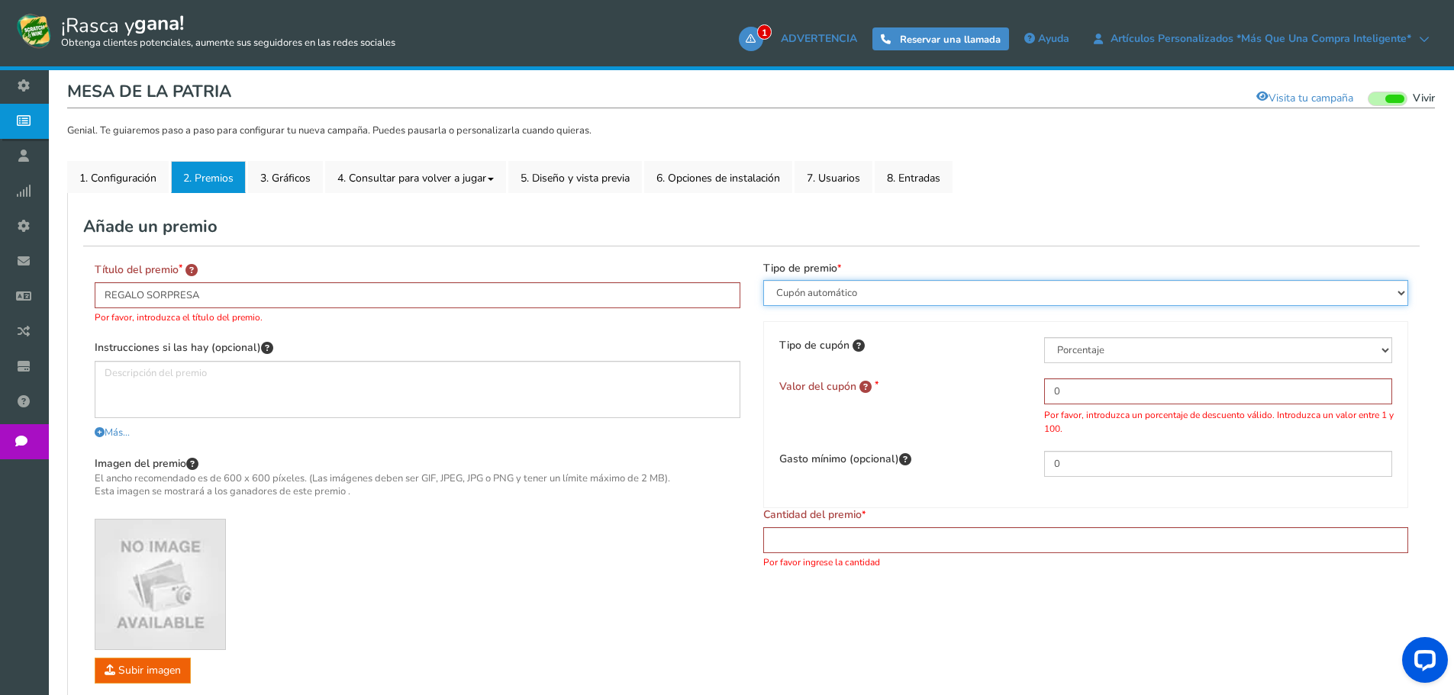
click at [844, 292] on select "Beneficios y experiencias Cupón automático Cupón común Cupón único" at bounding box center [1086, 293] width 646 height 26
click at [763, 280] on select "Beneficios y experiencias Cupón automático Cupón común Cupón único" at bounding box center [1086, 293] width 646 height 26
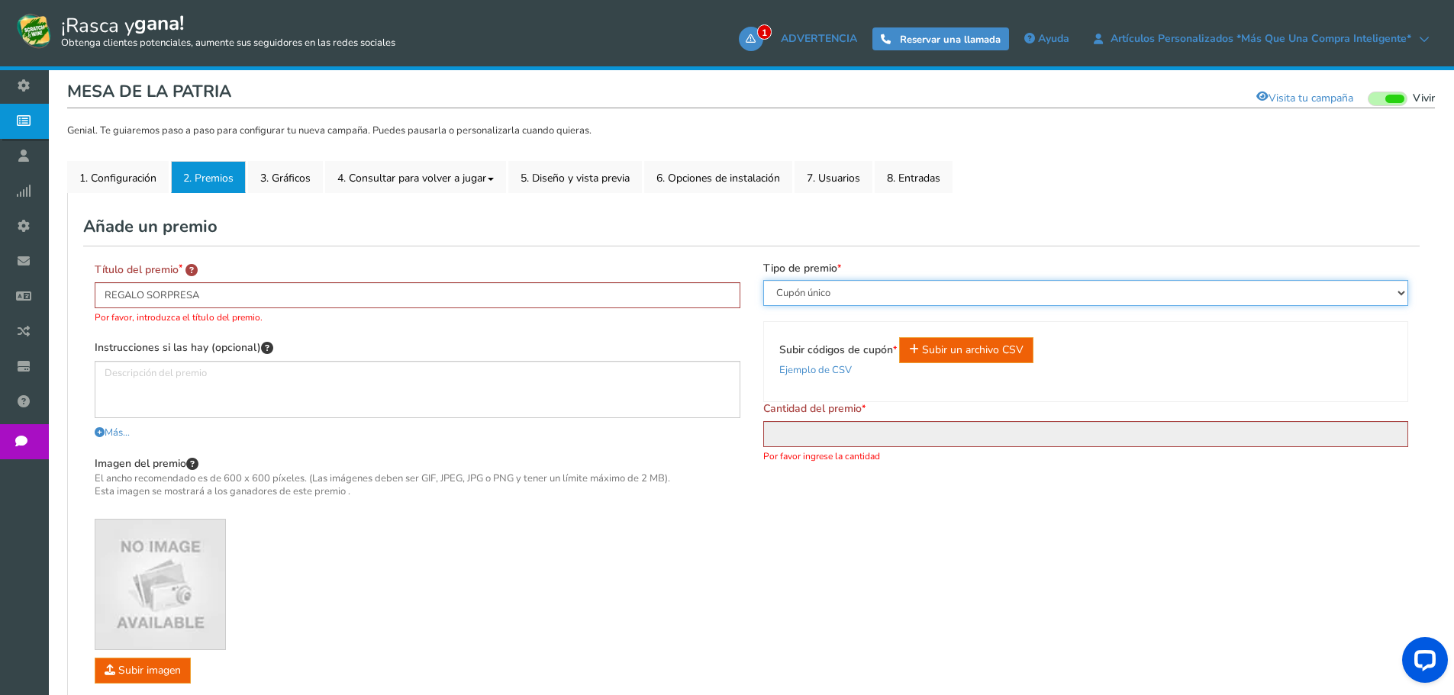
click at [846, 289] on select "Beneficios y experiencias Cupón automático Cupón común Cupón único" at bounding box center [1086, 293] width 646 height 26
select select "Runique"
click at [763, 280] on select "Beneficios y experiencias Cupón automático Cupón común Cupón único" at bounding box center [1086, 293] width 646 height 26
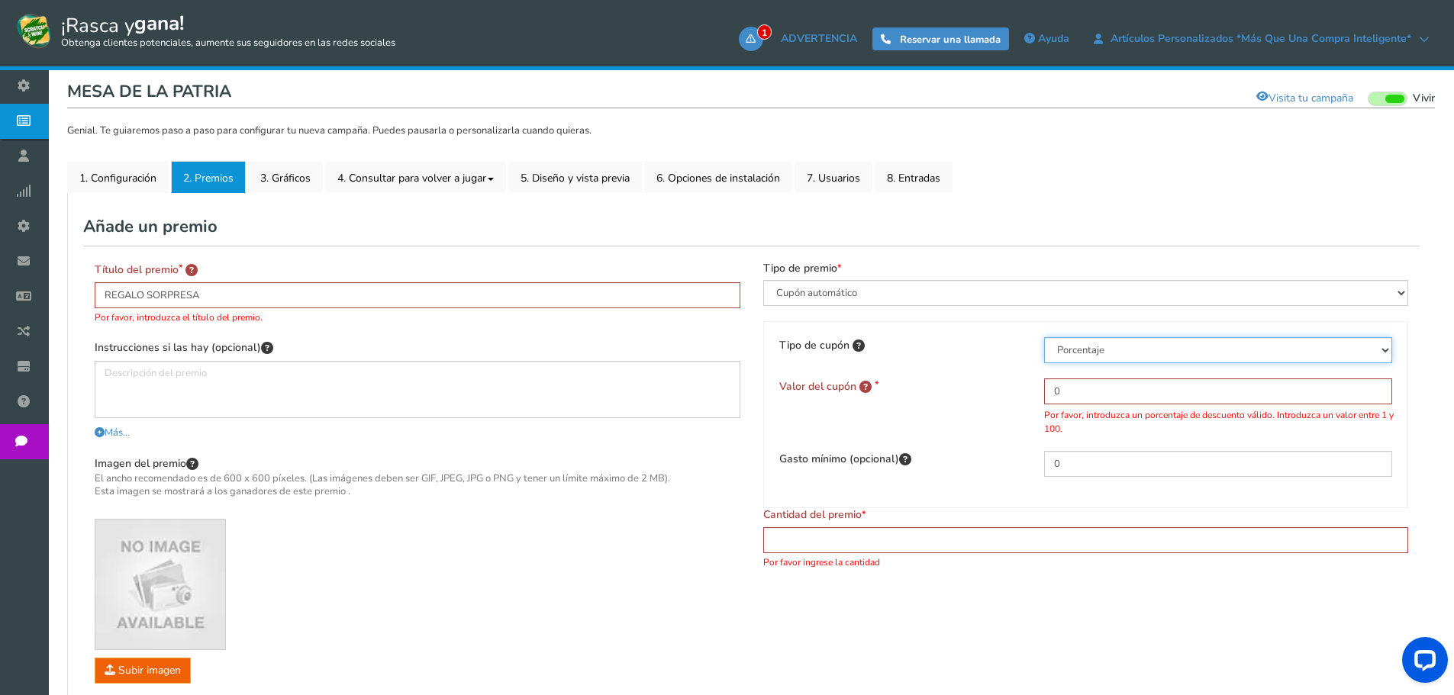
click at [1087, 350] on select "Porcentaje Cantidad fija Envío gratis" at bounding box center [1218, 350] width 348 height 26
click at [1044, 337] on select "Porcentaje Cantidad fija Envío gratis" at bounding box center [1218, 350] width 348 height 26
drag, startPoint x: 1085, startPoint y: 395, endPoint x: 1018, endPoint y: 388, distance: 67.4
click at [1018, 388] on div "Valor del cupón 0 Por favor, introduzca un porcentaje de descuento válido. Intr…" at bounding box center [1086, 407] width 637 height 57
type input "15"
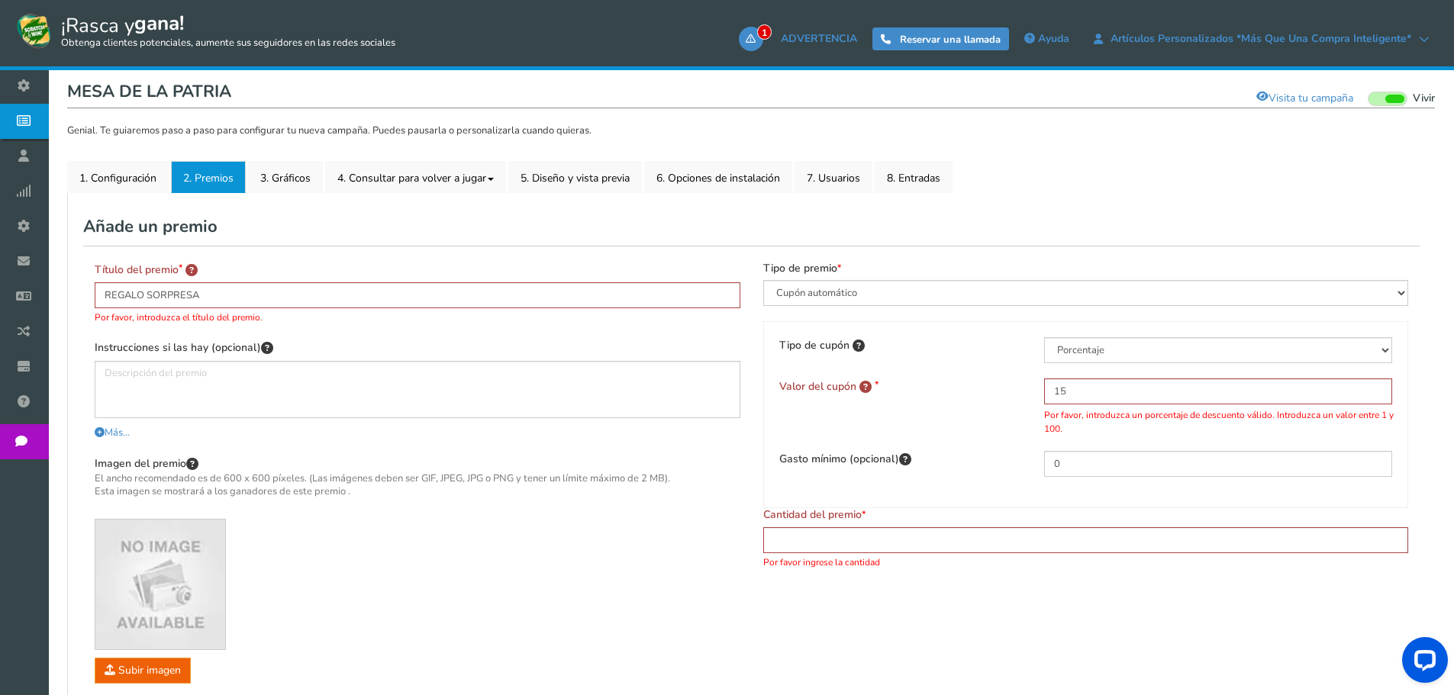
click at [962, 397] on div "Valor del cupón 15 Por favor, introduzca un porcentaje de descuento válido. Int…" at bounding box center [1086, 407] width 637 height 57
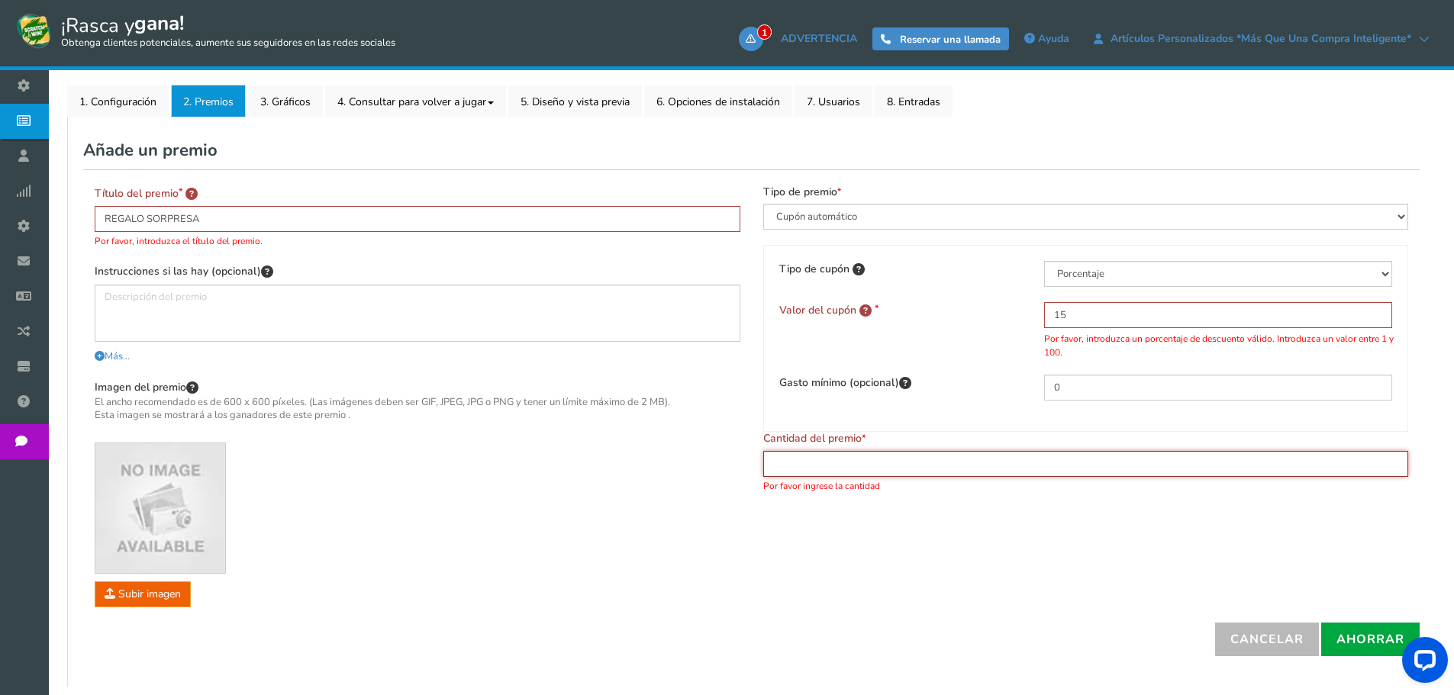
click at [831, 459] on input "text" at bounding box center [1086, 464] width 646 height 26
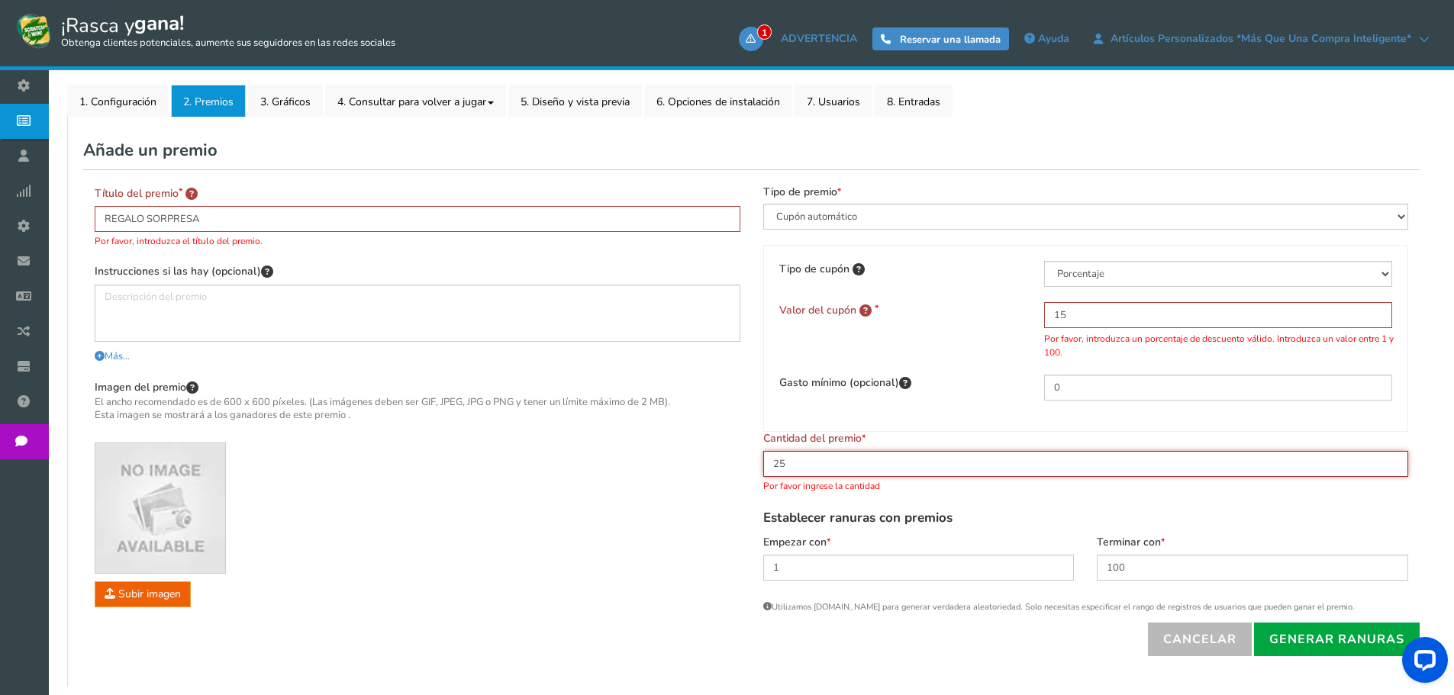
scroll to position [320, 0]
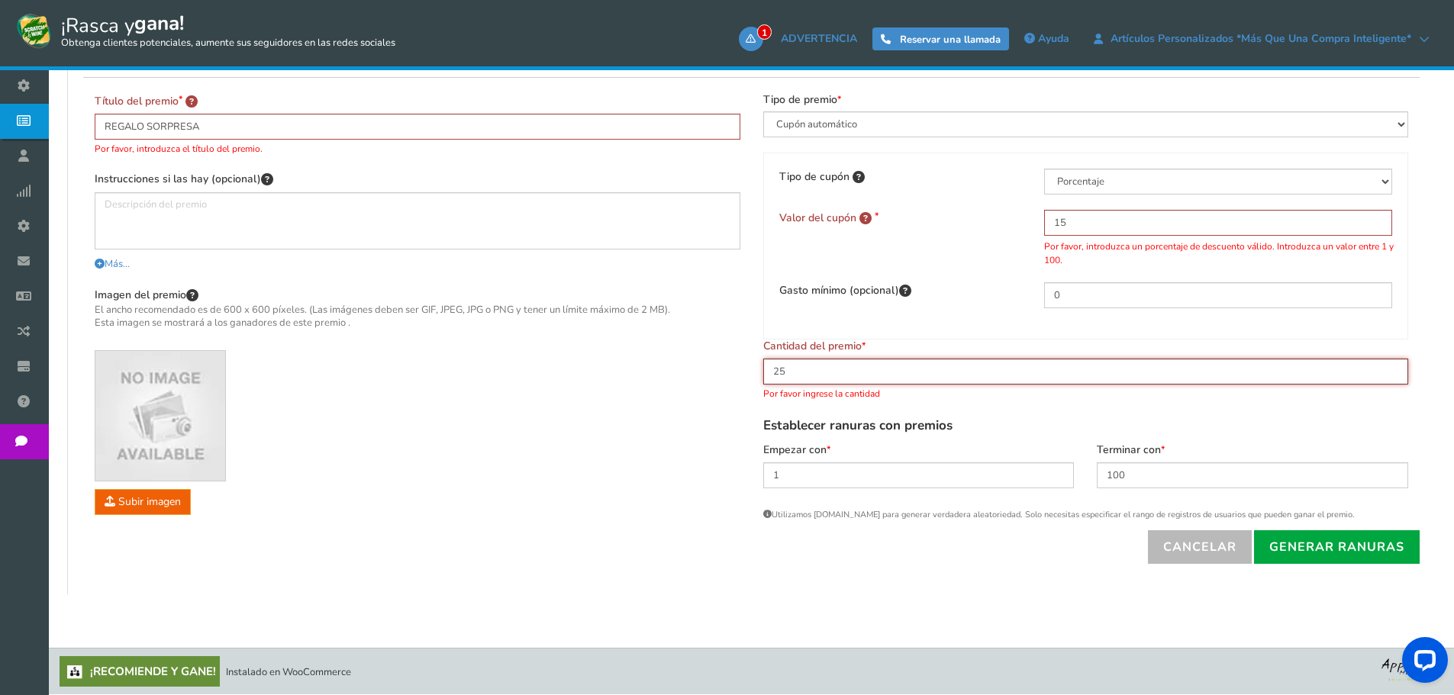
type input "25"
drag, startPoint x: 820, startPoint y: 475, endPoint x: 765, endPoint y: 475, distance: 55.0
click at [765, 475] on input "1" at bounding box center [918, 476] width 311 height 26
drag, startPoint x: 782, startPoint y: 477, endPoint x: 749, endPoint y: 475, distance: 32.9
click at [749, 475] on div "Título del premio REGALO SORPRESA Por favor, introduzca el título del premio. I…" at bounding box center [751, 303] width 1336 height 453
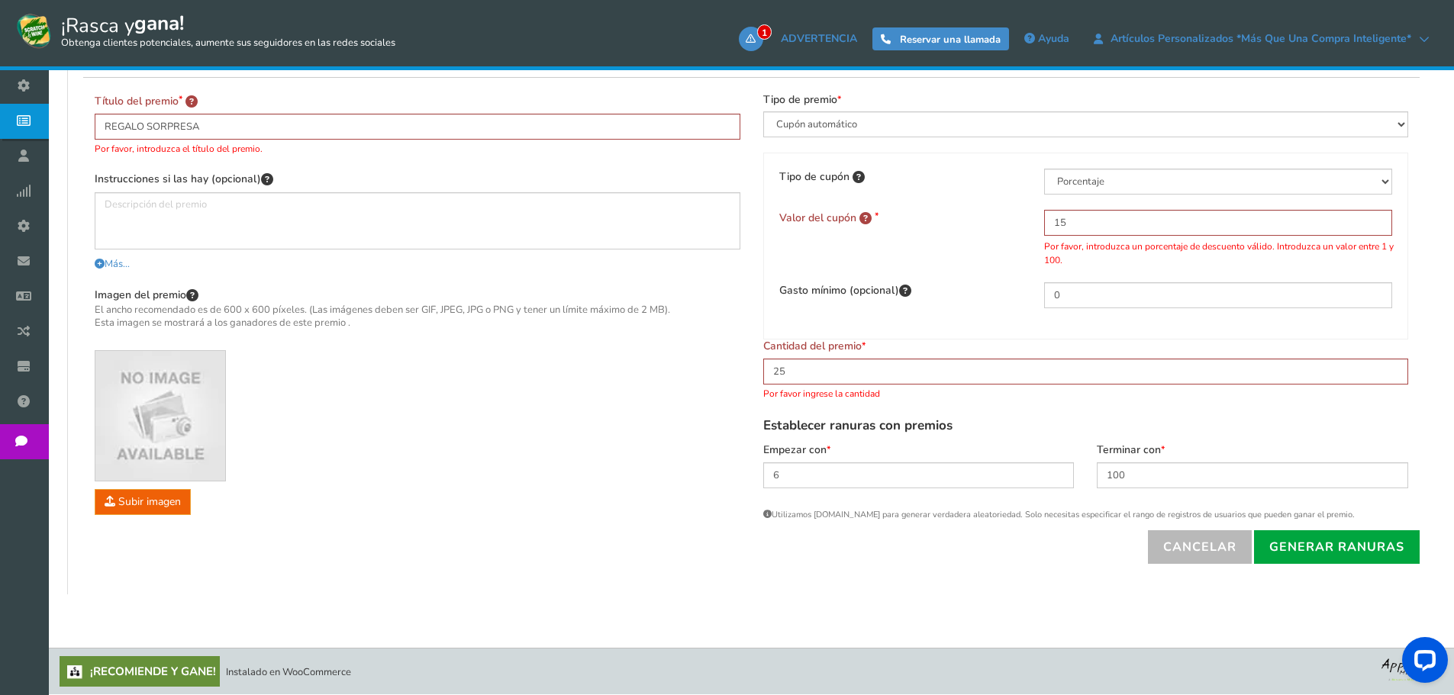
click at [730, 467] on div "Imagen del premio El ancho recomendado es de 600 x 600 píxeles. (Las imágenes d…" at bounding box center [418, 401] width 646 height 228
drag, startPoint x: 801, startPoint y: 477, endPoint x: 759, endPoint y: 489, distance: 43.7
click at [759, 489] on div "Extra Empezar con 6 Extra Terminar con 100" at bounding box center [1086, 473] width 669 height 60
type input "4"
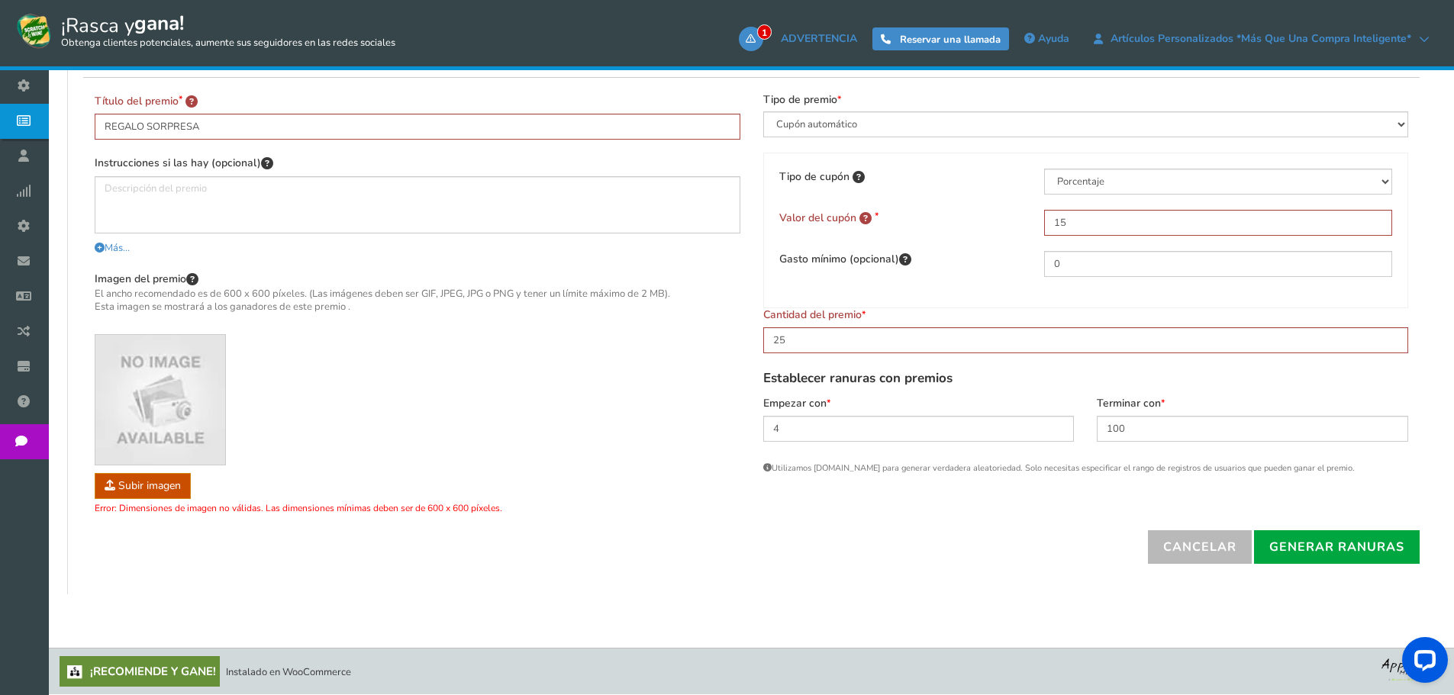
click at [386, 386] on div "Imagen del premio El ancho recomendado es de 600 x 600 píxeles. (Las imágenes d…" at bounding box center [418, 393] width 646 height 244
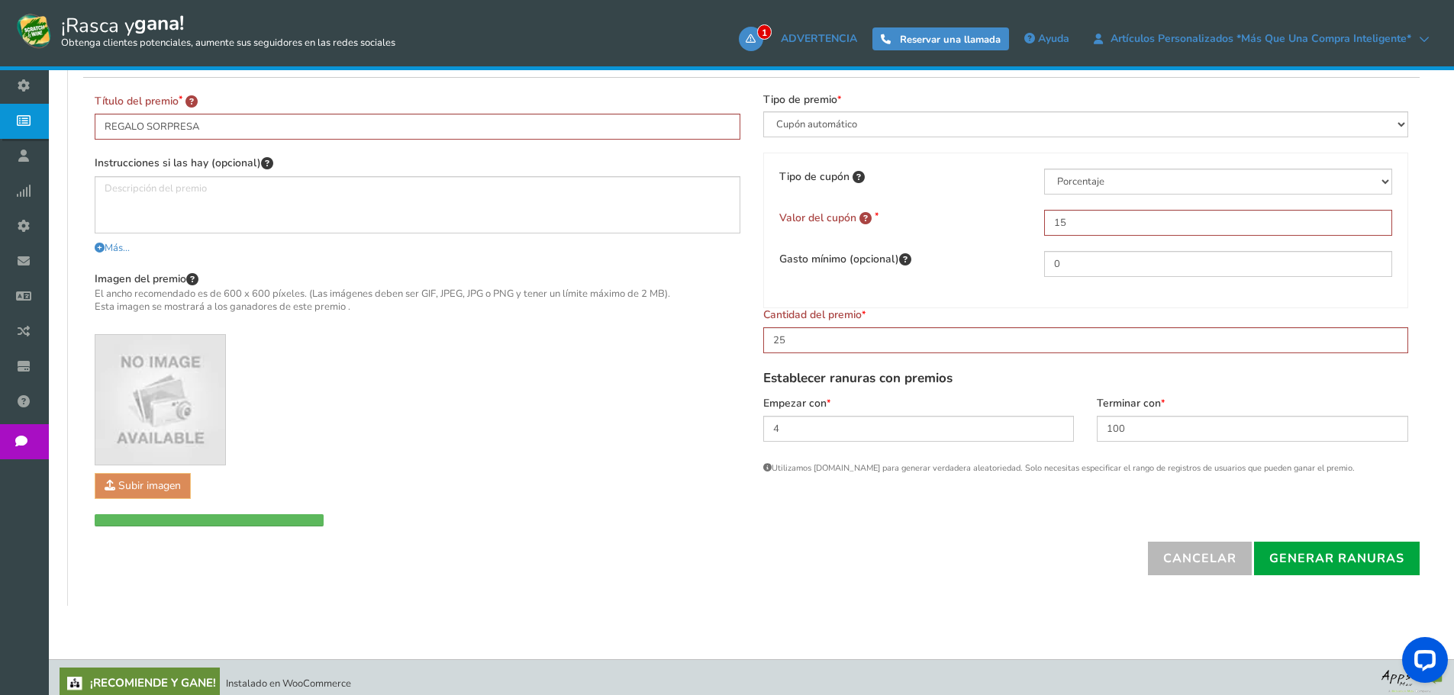
scroll to position [304, 0]
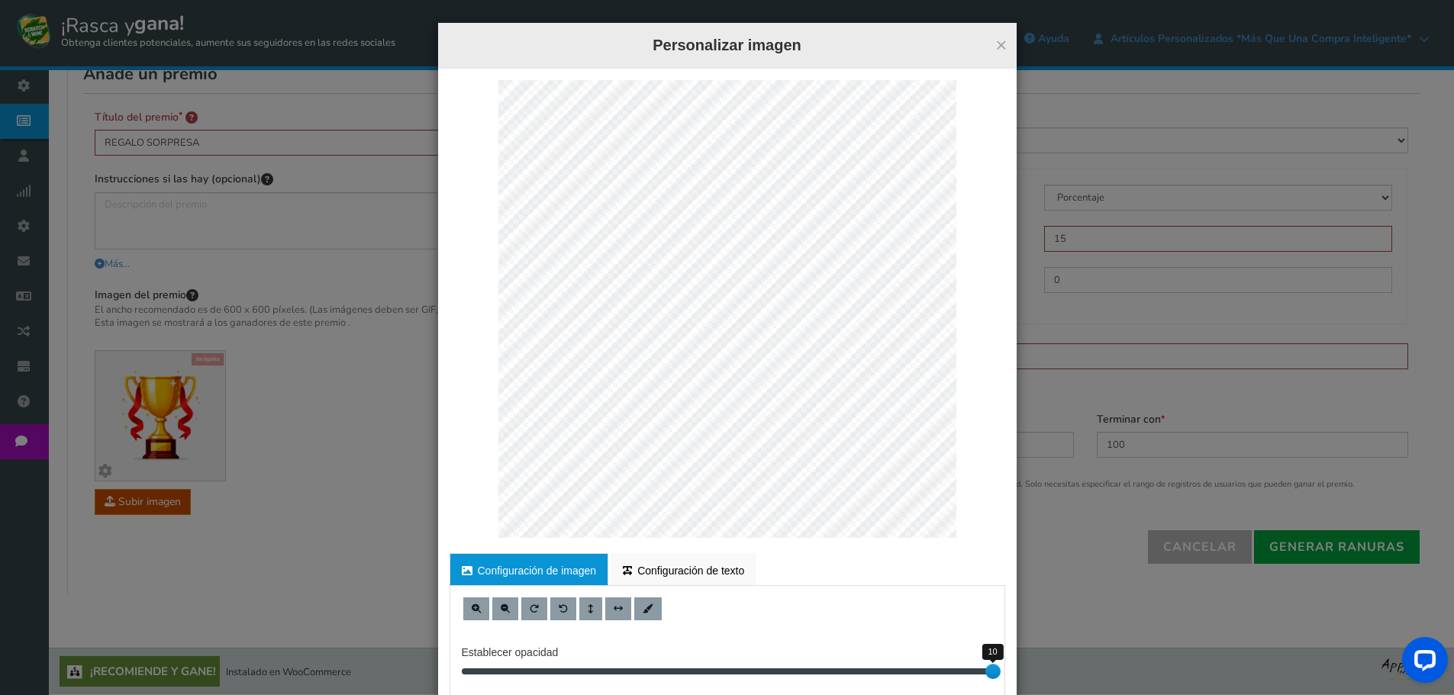
drag, startPoint x: 992, startPoint y: 673, endPoint x: 1020, endPoint y: 659, distance: 31.4
click at [1032, 679] on div "× Personalizar imagen Para una edición adecuada, consulte la versión de escrito…" at bounding box center [727, 347] width 1454 height 695
click at [376, 263] on div "× Personalizar imagen Para una edición adecuada, consulte la versión de escrito…" at bounding box center [727, 347] width 1454 height 695
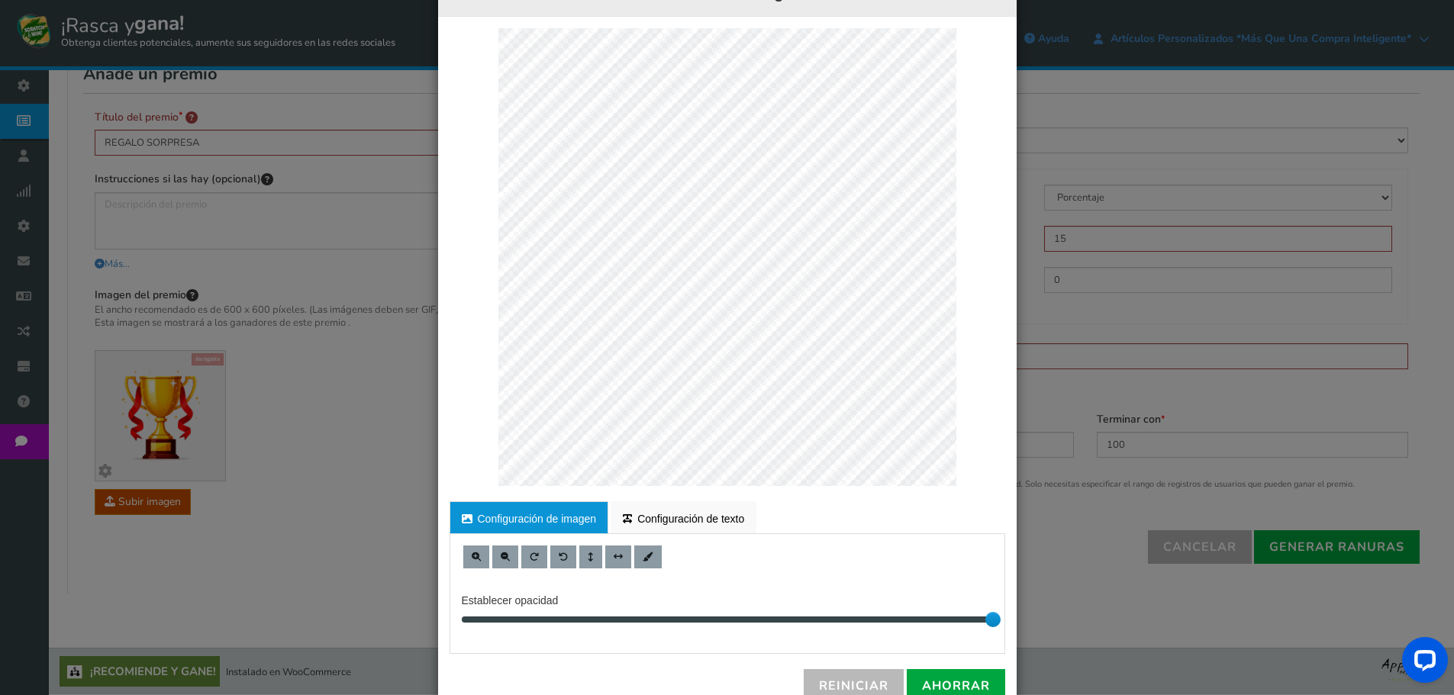
scroll to position [94, 0]
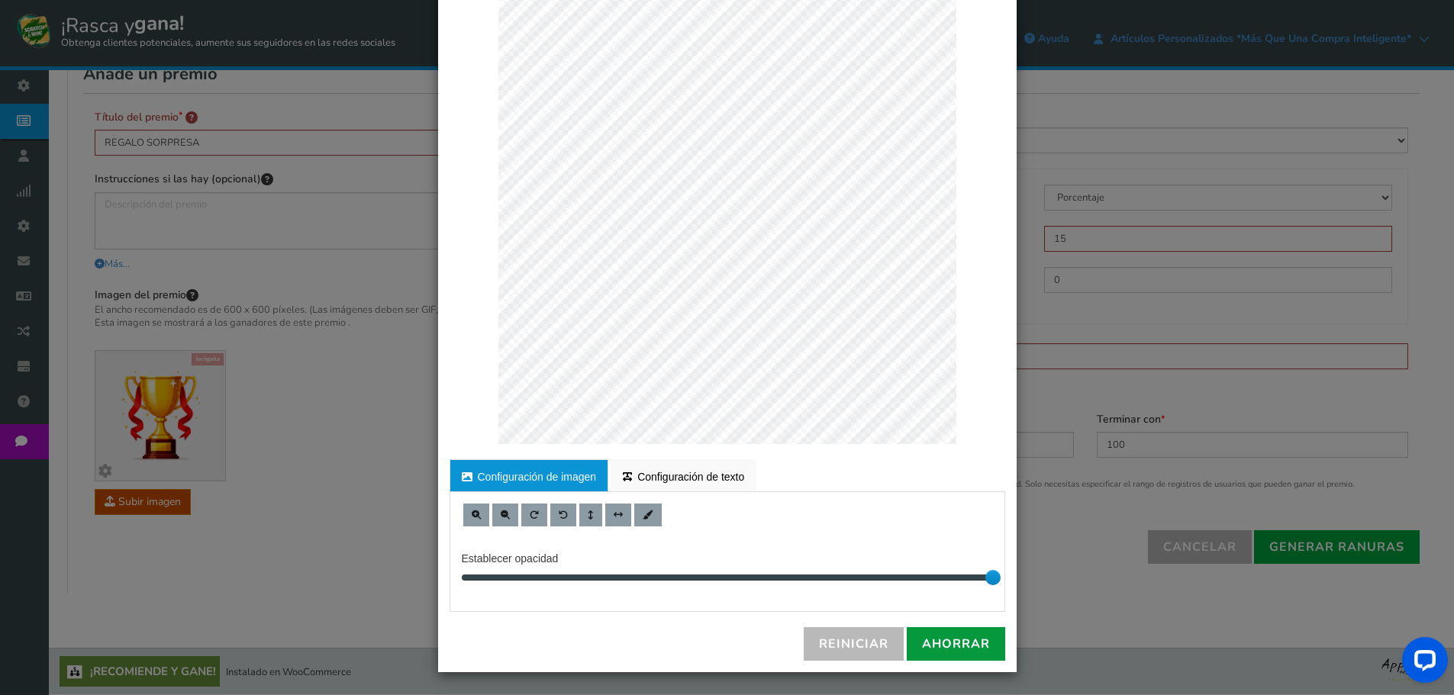
click at [952, 653] on link "Ahorrar" at bounding box center [956, 644] width 98 height 34
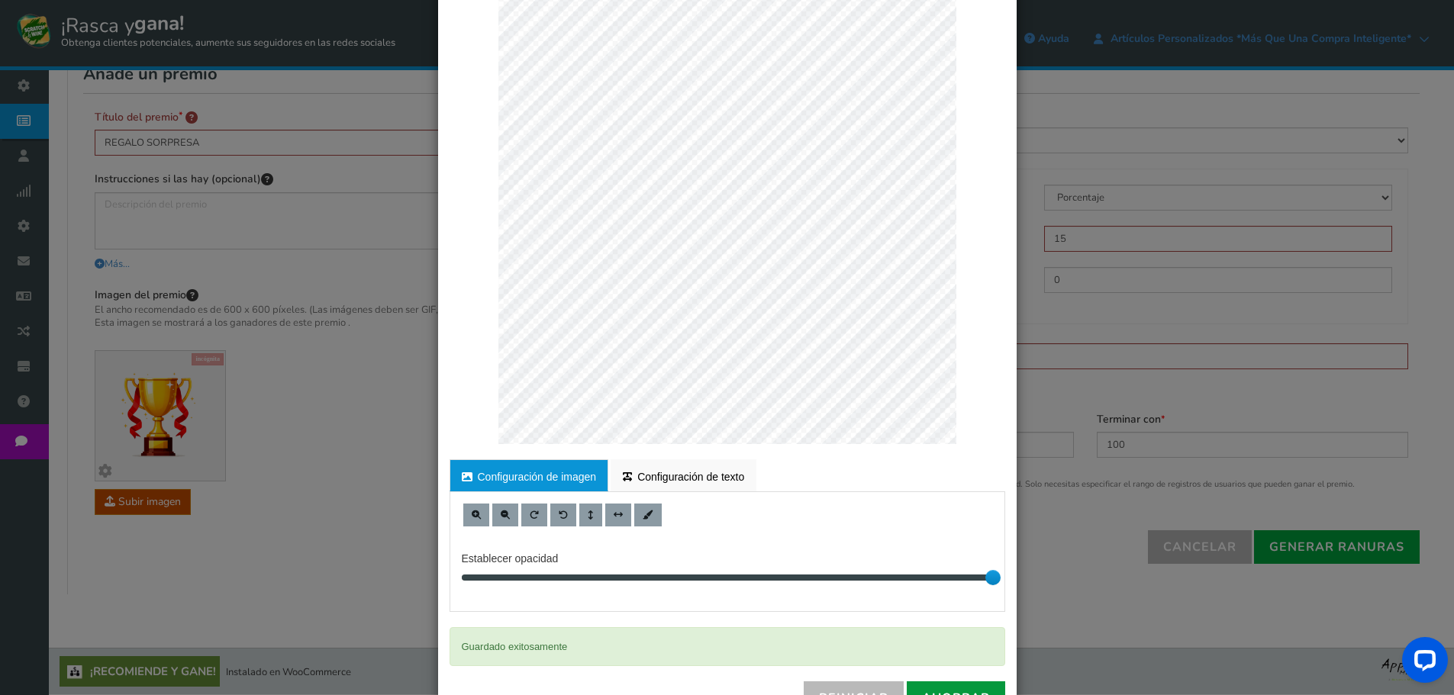
scroll to position [148, 0]
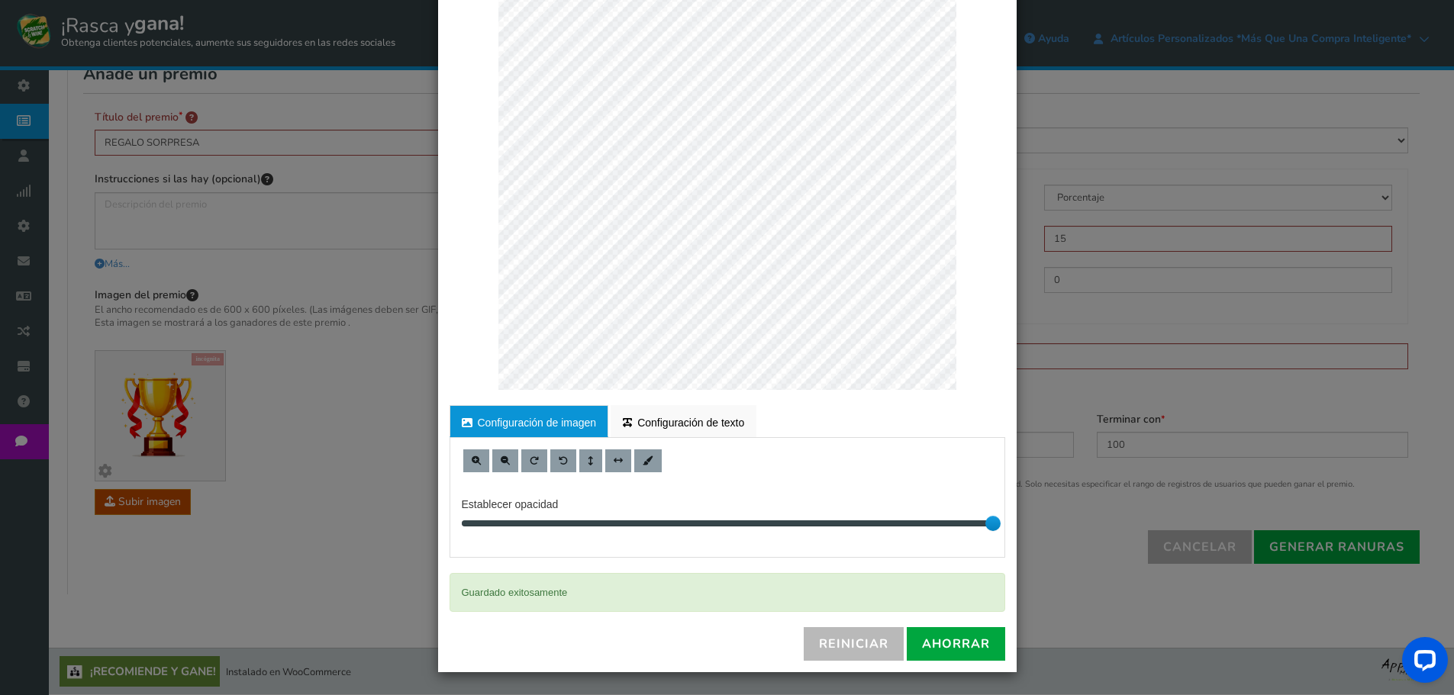
click at [1091, 637] on div "× Personalizar imagen Para una edición adecuada, consulte la versión de escrito…" at bounding box center [727, 347] width 1454 height 695
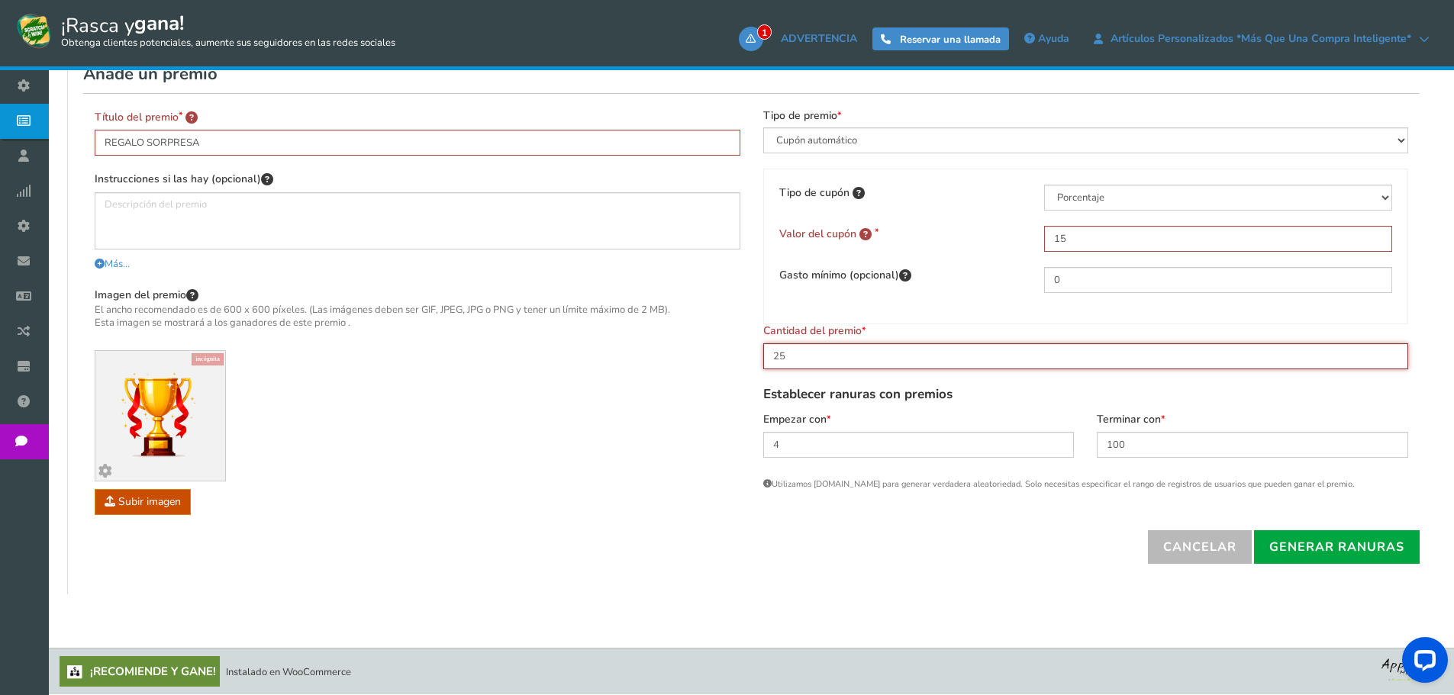
drag, startPoint x: 827, startPoint y: 358, endPoint x: 758, endPoint y: 368, distance: 69.4
click at [758, 368] on div "Tipo de premio Beneficios y experiencias Cupón automático Cupón común Cupón úni…" at bounding box center [1086, 304] width 669 height 391
click at [743, 361] on div "Título del premio REGALO SORPRESA Instrucciones si las hay (opcional) Más... Me…" at bounding box center [417, 319] width 669 height 421
drag, startPoint x: 848, startPoint y: 350, endPoint x: 742, endPoint y: 366, distance: 107.2
click at [742, 366] on div "Título del premio REGALO SORPRESA Instrucciones si las hay (opcional) Más... Me…" at bounding box center [751, 311] width 1336 height 437
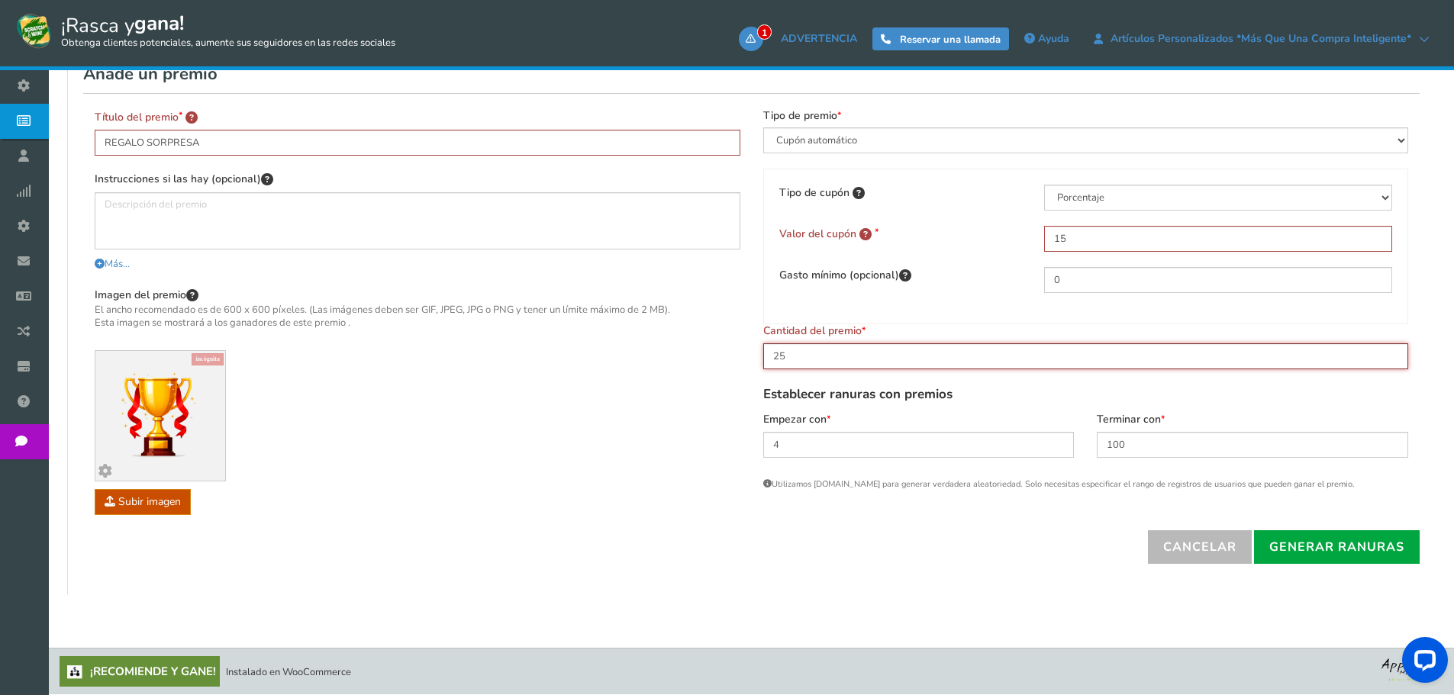
type input "25"
click at [720, 495] on div "Imagen del premio El ancho recomendado es de 600 x 600 píxeles. (Las imágenes d…" at bounding box center [418, 401] width 646 height 228
click at [983, 401] on h4 "Establecer ranuras con premios" at bounding box center [1086, 395] width 646 height 21
click at [891, 301] on div "Tipo de cupón Porcentaje Cantidad fija Envío gratis Valor del cupón 15 0" at bounding box center [1086, 247] width 646 height 156
drag, startPoint x: 1075, startPoint y: 273, endPoint x: 1030, endPoint y: 280, distance: 44.8
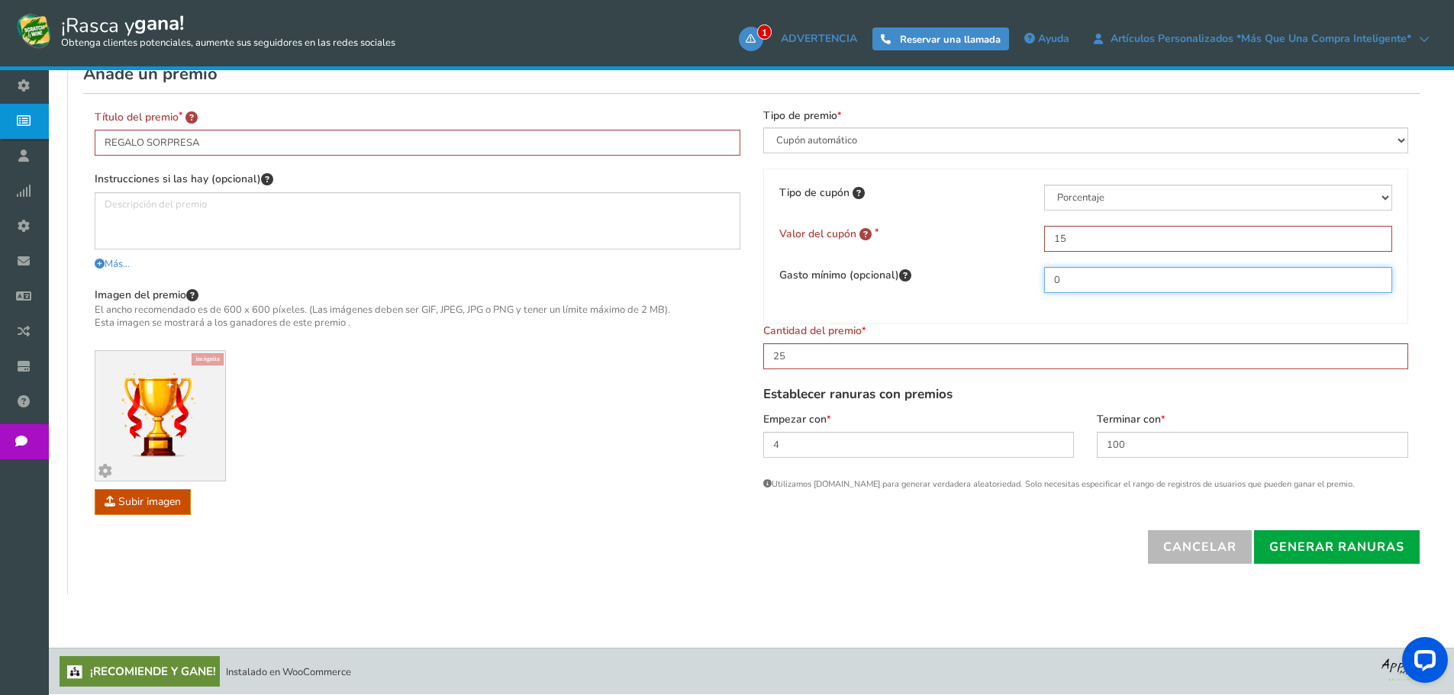
click at [1030, 280] on div "Gasto mínimo (opcional) 0" at bounding box center [1086, 280] width 637 height 26
type input "50"
click at [1001, 285] on div "Gasto mínimo (opcional) 50" at bounding box center [1086, 280] width 637 height 26
drag, startPoint x: 1053, startPoint y: 236, endPoint x: 1019, endPoint y: 246, distance: 35.7
click at [1019, 246] on div "Valor del cupón 15" at bounding box center [1086, 239] width 637 height 26
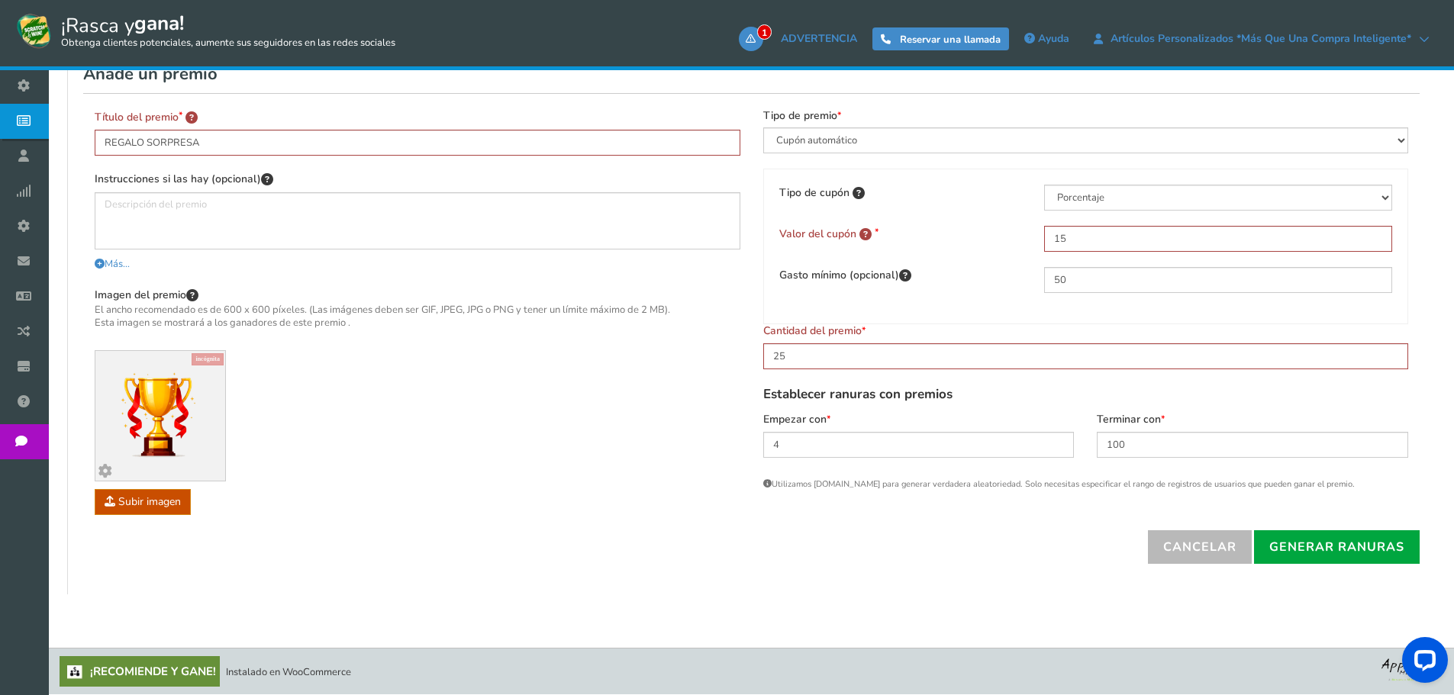
click at [962, 288] on div "Gasto mínimo (opcional) 50" at bounding box center [1086, 280] width 637 height 26
drag, startPoint x: 1076, startPoint y: 235, endPoint x: 1007, endPoint y: 247, distance: 69.6
click at [1007, 247] on div "Valor del cupón 15" at bounding box center [1086, 239] width 637 height 26
click at [1001, 300] on div "Tipo de cupón Porcentaje Cantidad fija Envío gratis Valor del cupón 15 50" at bounding box center [1086, 247] width 646 height 156
drag, startPoint x: 1092, startPoint y: 279, endPoint x: 1031, endPoint y: 287, distance: 61.6
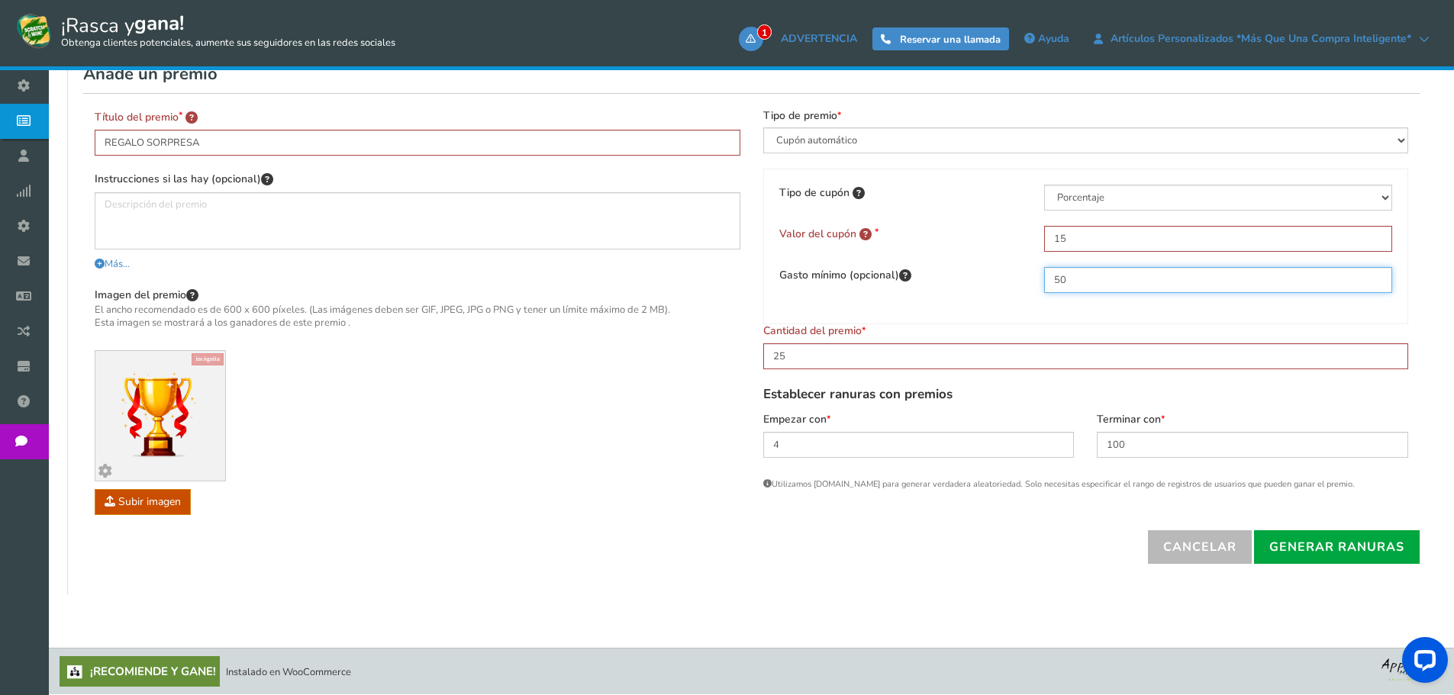
click at [1031, 287] on div "Gasto mínimo (opcional) 50" at bounding box center [1086, 280] width 637 height 26
click at [998, 290] on div "Gasto mínimo (opcional) 50" at bounding box center [1086, 280] width 637 height 26
drag, startPoint x: 1085, startPoint y: 238, endPoint x: 1016, endPoint y: 241, distance: 69.5
click at [1016, 241] on div "Valor del cupón 15" at bounding box center [1086, 239] width 637 height 26
type input "10"
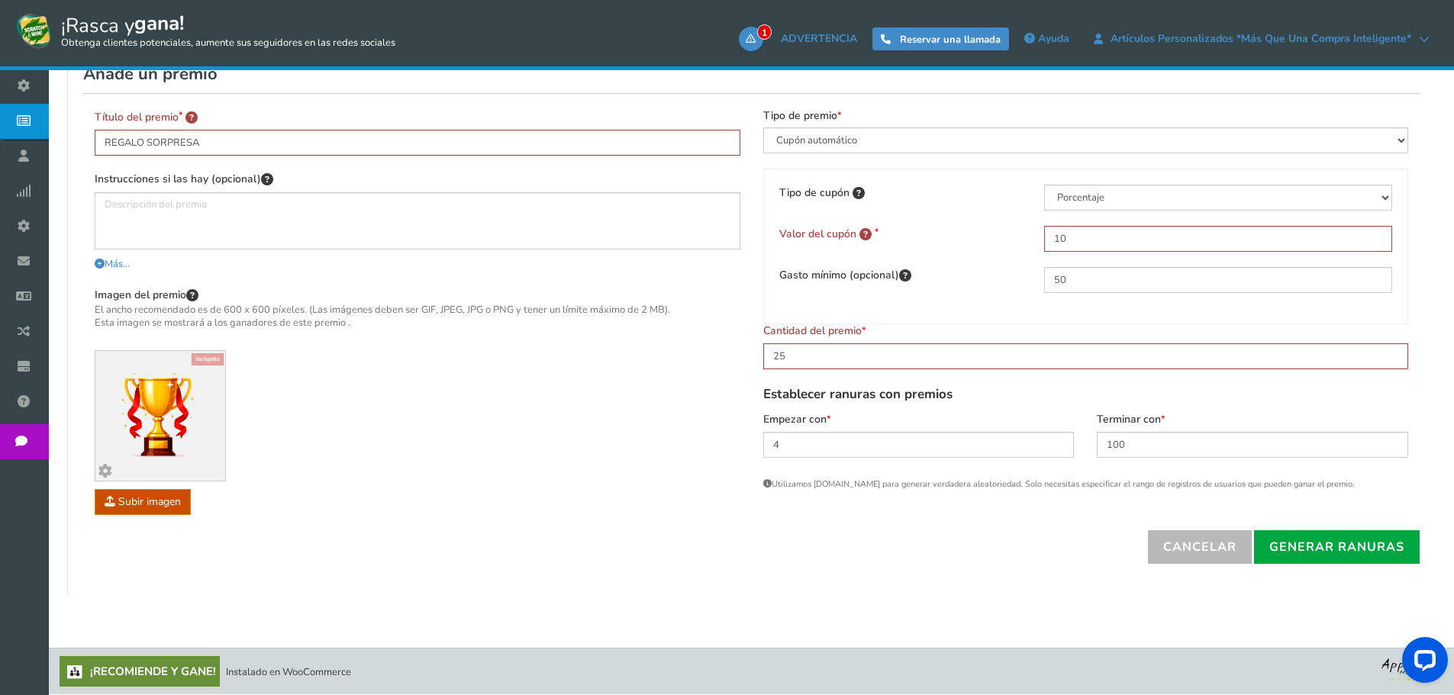
click at [918, 305] on div "Tipo de cupón Porcentaje Cantidad fija Envío gratis Valor del cupón 10 50" at bounding box center [1086, 247] width 646 height 156
drag, startPoint x: 809, startPoint y: 344, endPoint x: 759, endPoint y: 357, distance: 51.3
click at [759, 357] on div "Tipo de premio Beneficios y experiencias Cupón automático Cupón común Cupón úni…" at bounding box center [1086, 304] width 669 height 391
type input "10"
click at [762, 369] on div "Tipo de premio Beneficios y experiencias Cupón automático Cupón común Cupón úni…" at bounding box center [1086, 304] width 669 height 391
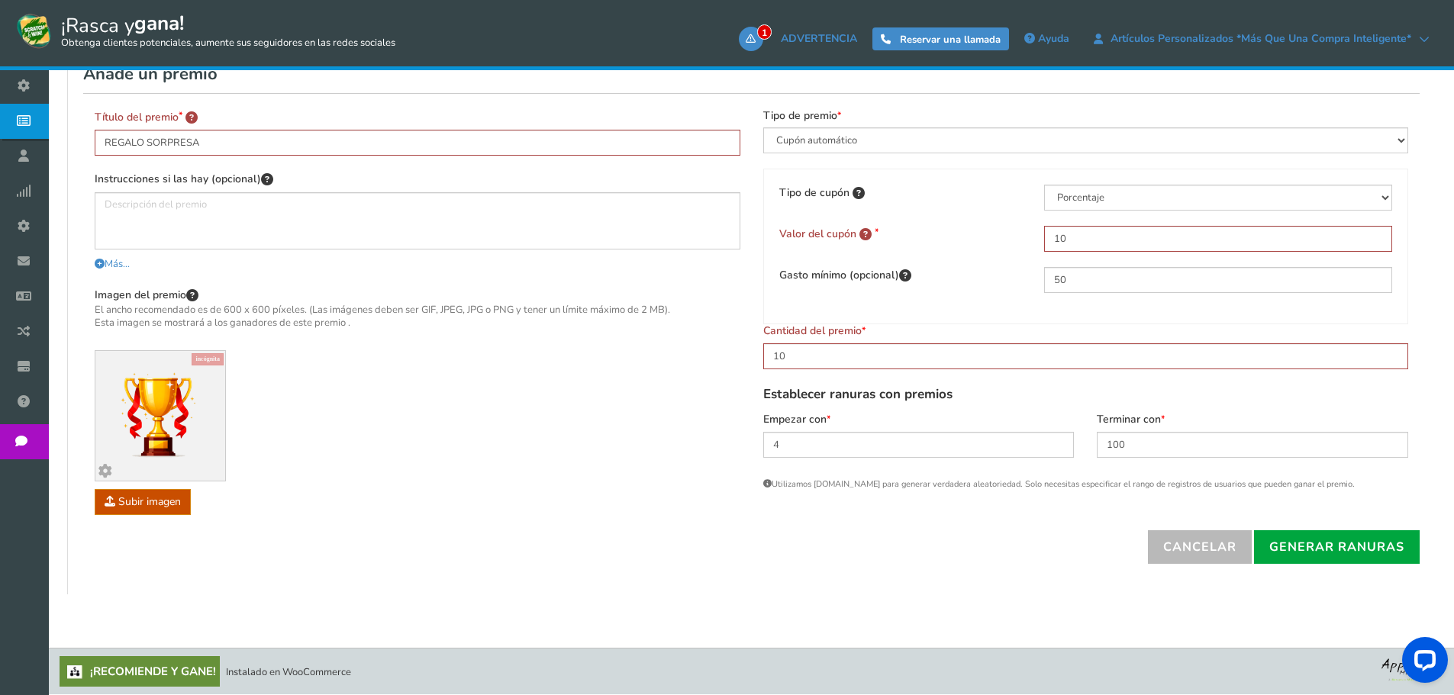
click at [732, 377] on div "Imagen del premio El ancho recomendado es de 600 x 600 píxeles. (Las imágenes d…" at bounding box center [418, 401] width 646 height 228
click at [846, 353] on input "10" at bounding box center [1086, 356] width 646 height 26
drag, startPoint x: 798, startPoint y: 359, endPoint x: 733, endPoint y: 357, distance: 64.9
click at [733, 357] on div "Título del premio REGALO SORPRESA Instrucciones si las hay (opcional) Más... Me…" at bounding box center [751, 311] width 1336 height 437
click at [1338, 556] on link "Generar ranuras" at bounding box center [1337, 547] width 166 height 34
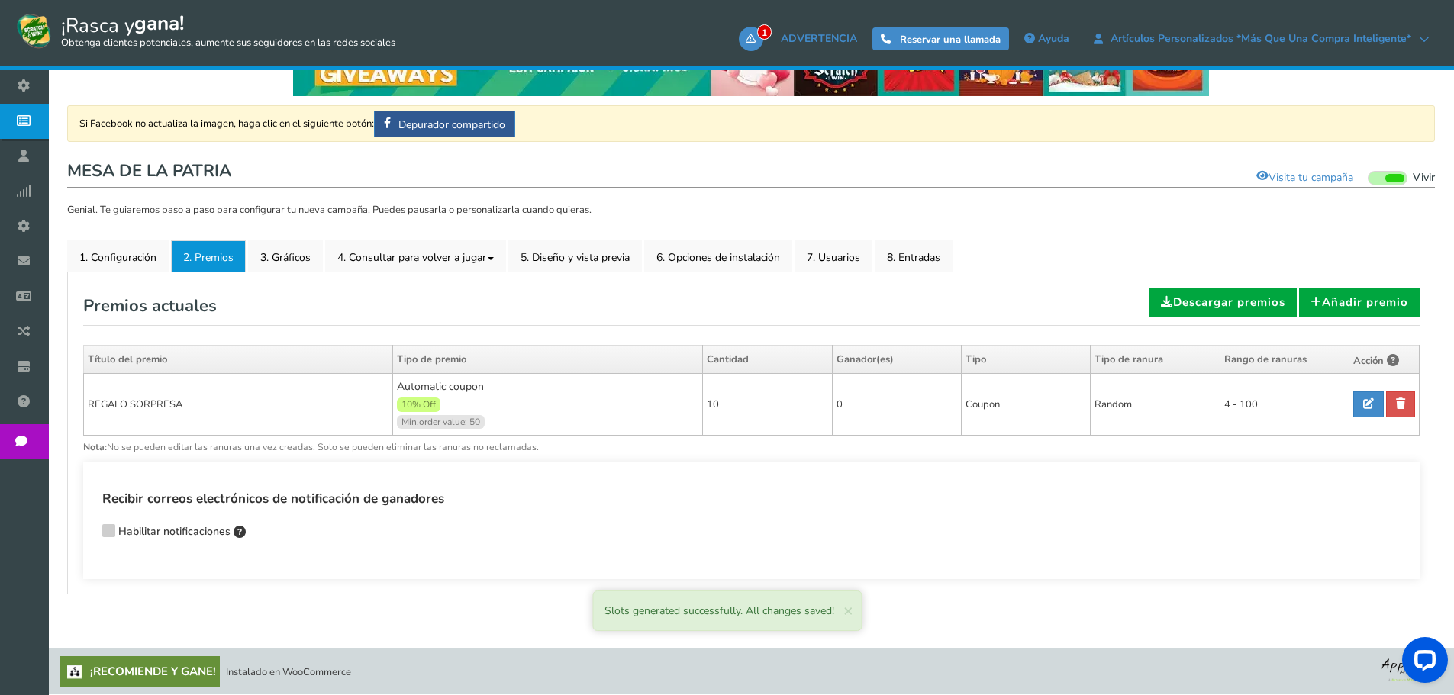
scroll to position [72, 0]
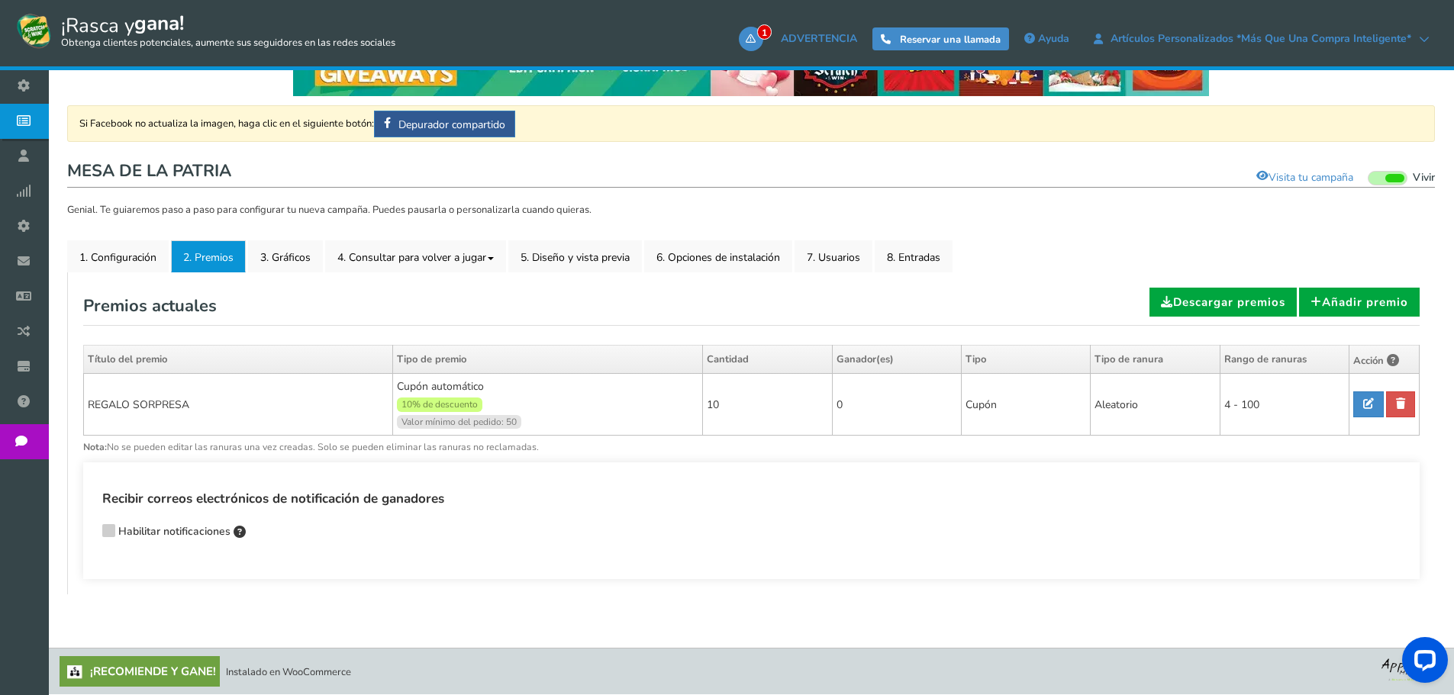
click at [150, 671] on font "¡Recomiende y gane!" at bounding box center [153, 671] width 126 height 15
click at [111, 531] on icon at bounding box center [108, 529] width 11 height 11
click at [87, 531] on input "Habilitar notificaciones" at bounding box center [87, 533] width 0 height 10
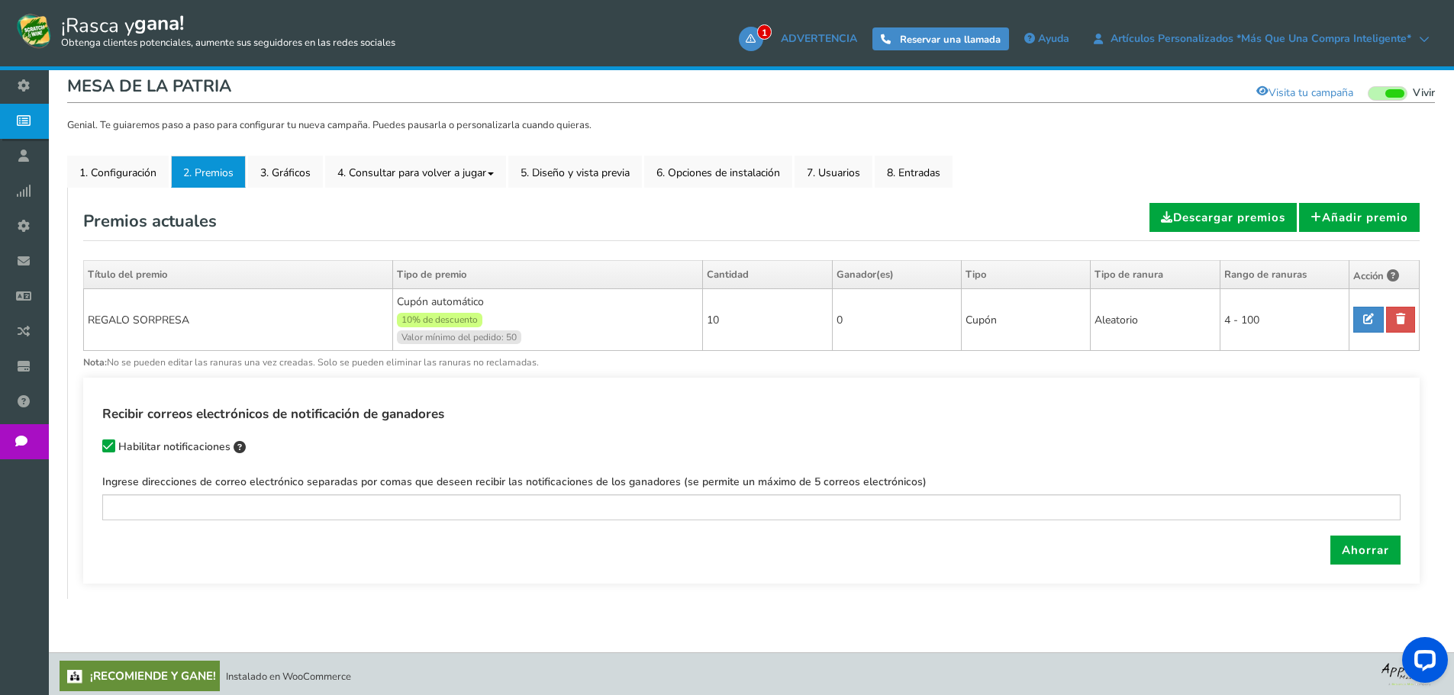
scroll to position [161, 0]
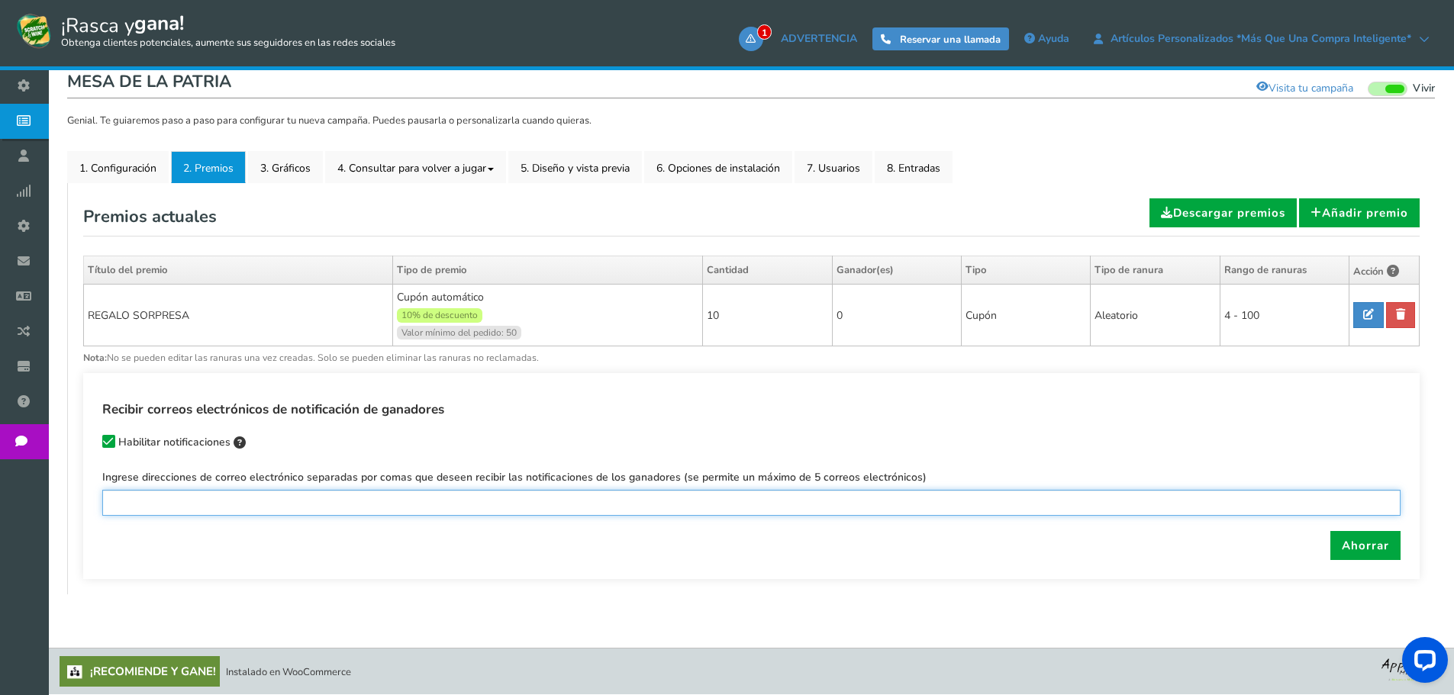
click at [176, 511] on input "text" at bounding box center [751, 503] width 1298 height 26
type input "[EMAIL_ADDRESS][DOMAIN_NAME]"
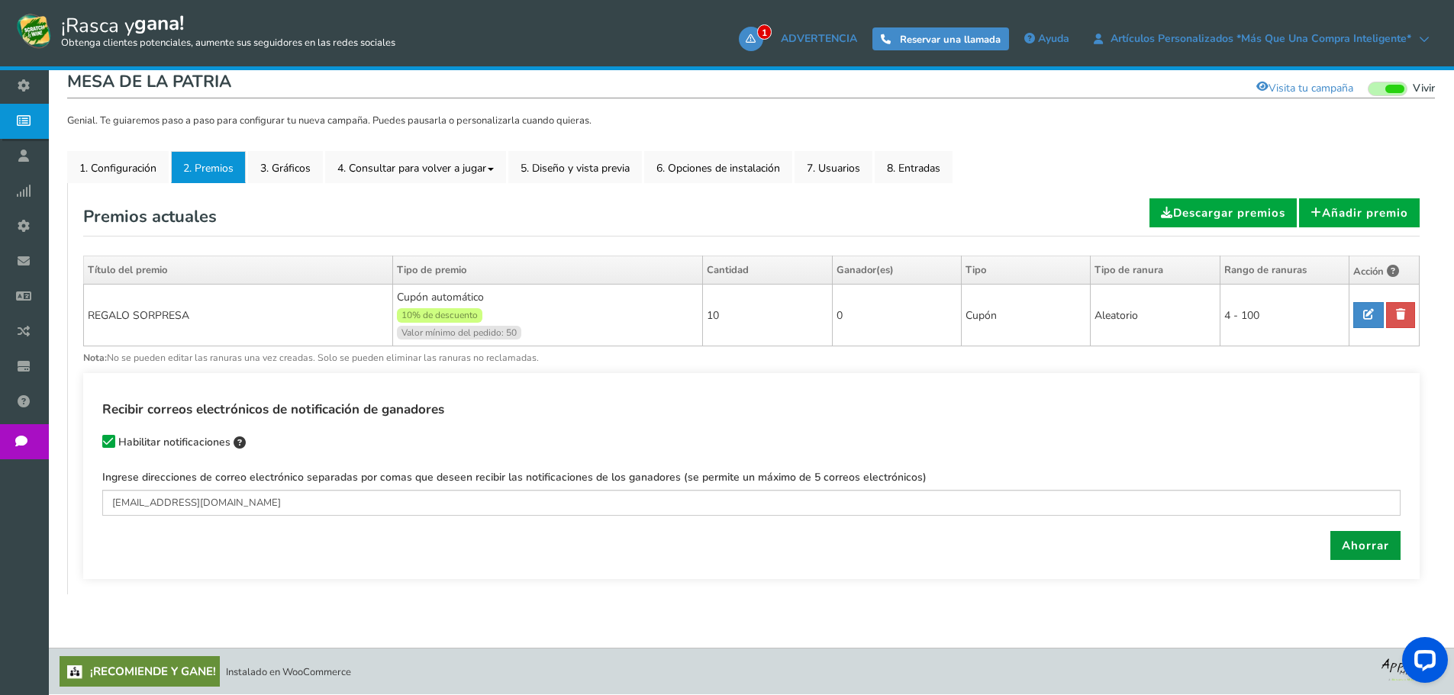
click at [1383, 551] on font "Ahorrar" at bounding box center [1365, 545] width 47 height 15
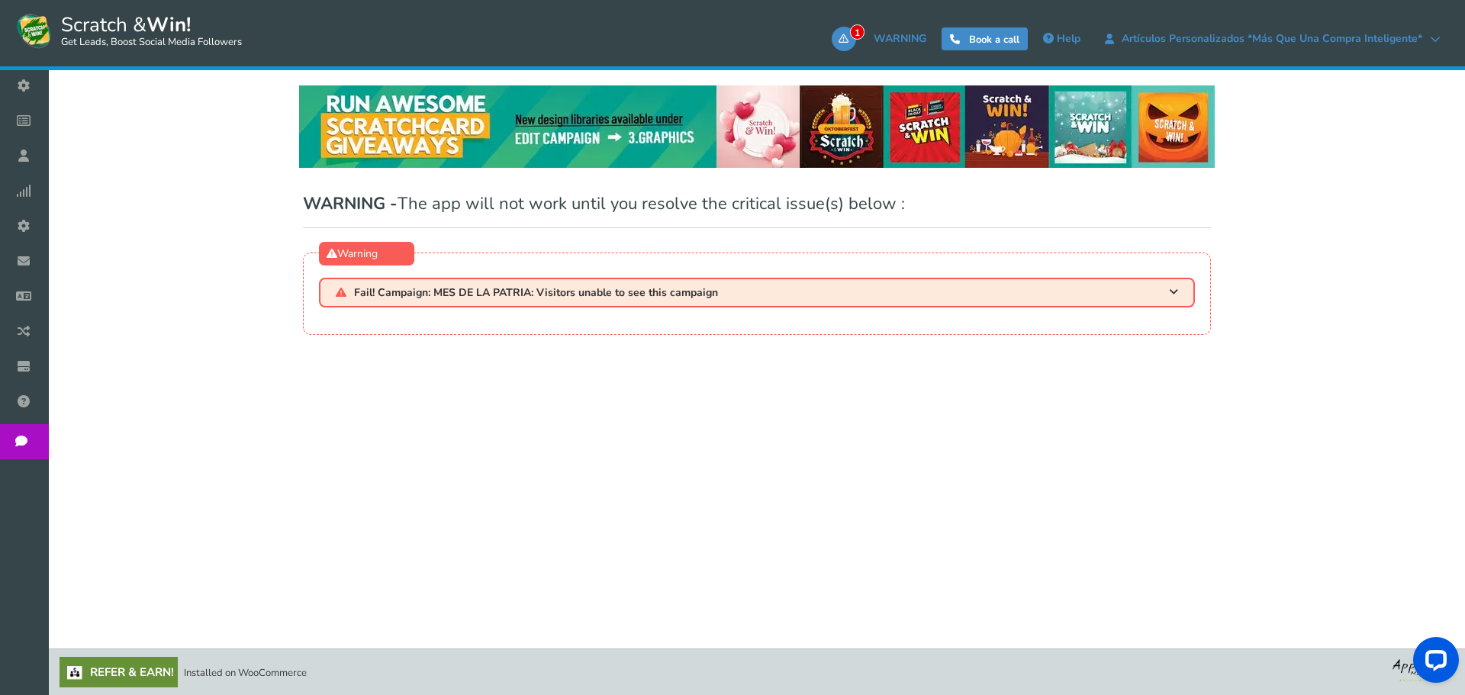
drag, startPoint x: 412, startPoint y: 359, endPoint x: 395, endPoint y: 398, distance: 42.4
drag, startPoint x: 395, startPoint y: 398, endPoint x: 1097, endPoint y: 308, distance: 707.2
click at [1097, 308] on div "Warning Fail! Campaign: MES DE LA PATRIA: Visitors unable to see this campaign …" at bounding box center [757, 294] width 908 height 82
click at [1086, 292] on h3 "Fail! Campaign: MES DE LA PATRIA: Visitors unable to see this campaign" at bounding box center [757, 293] width 876 height 30
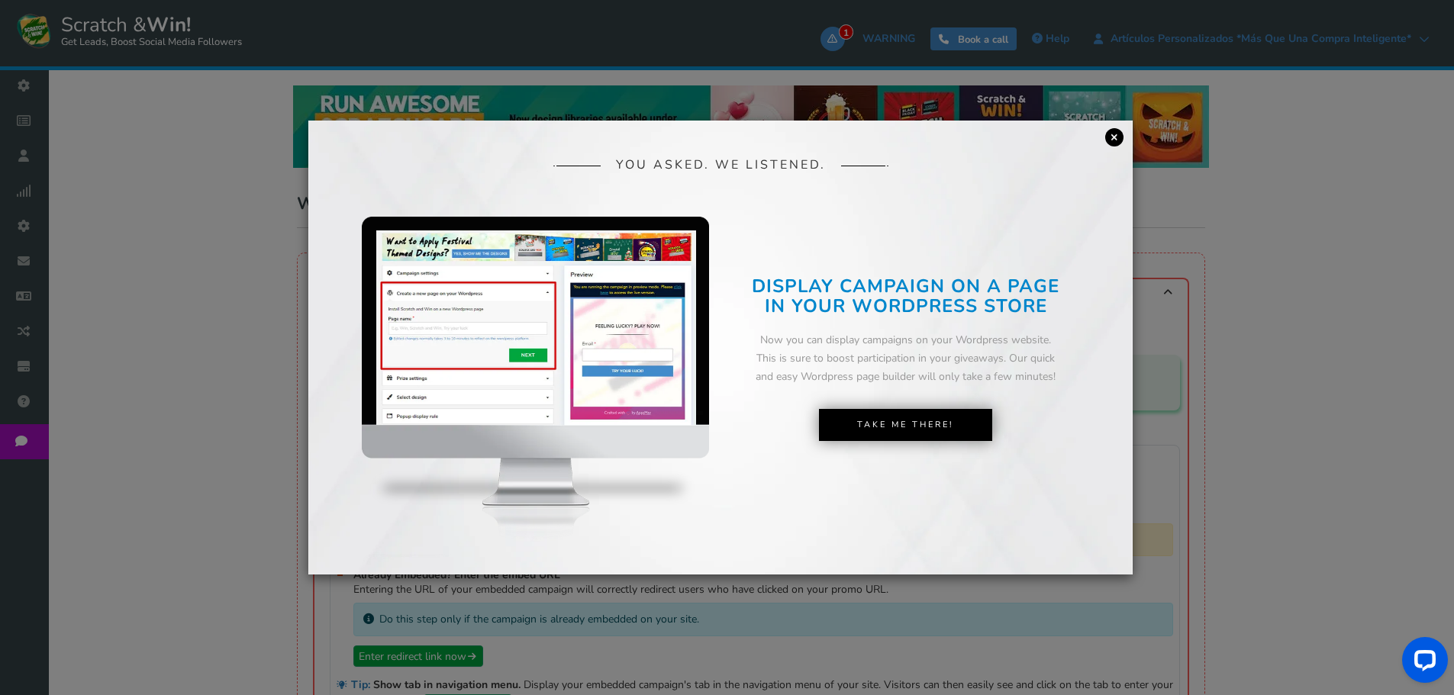
click at [1115, 140] on link "×" at bounding box center [1114, 137] width 18 height 18
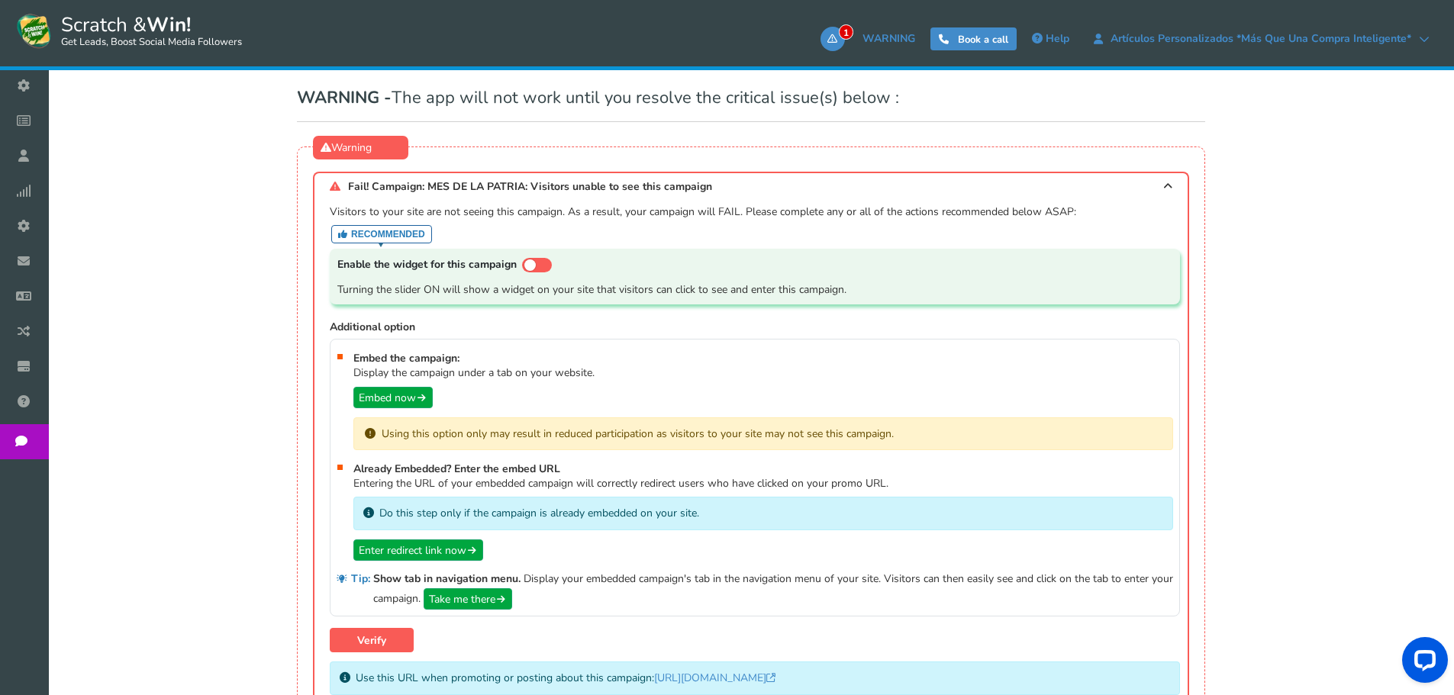
scroll to position [153, 0]
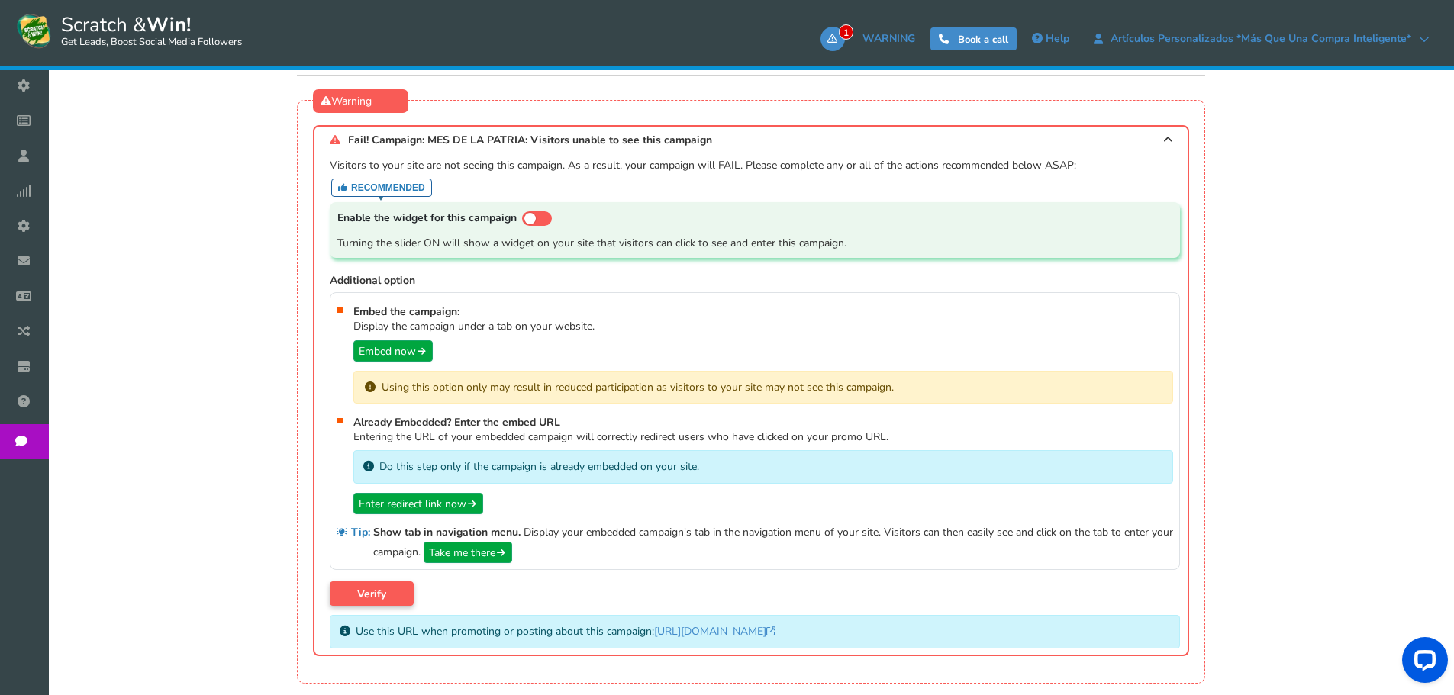
click at [377, 595] on link "Verify" at bounding box center [372, 594] width 84 height 24
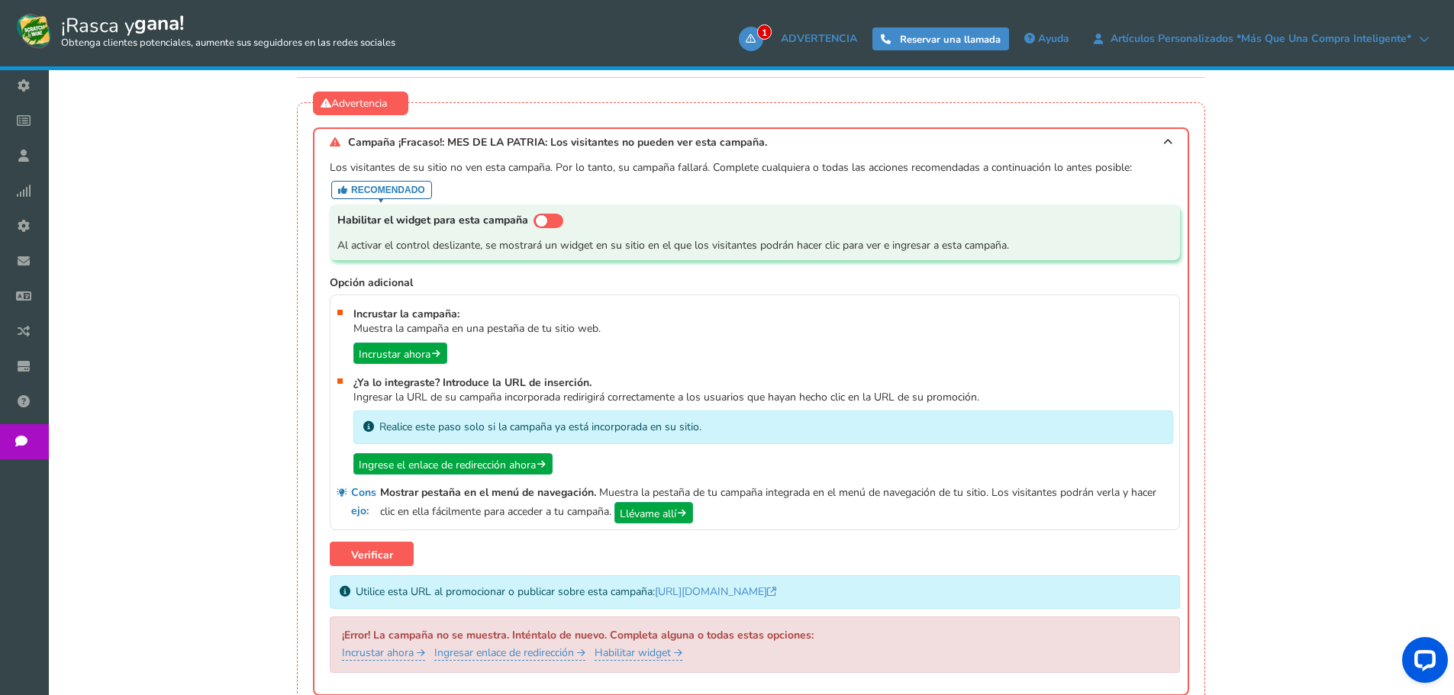
scroll to position [149, 0]
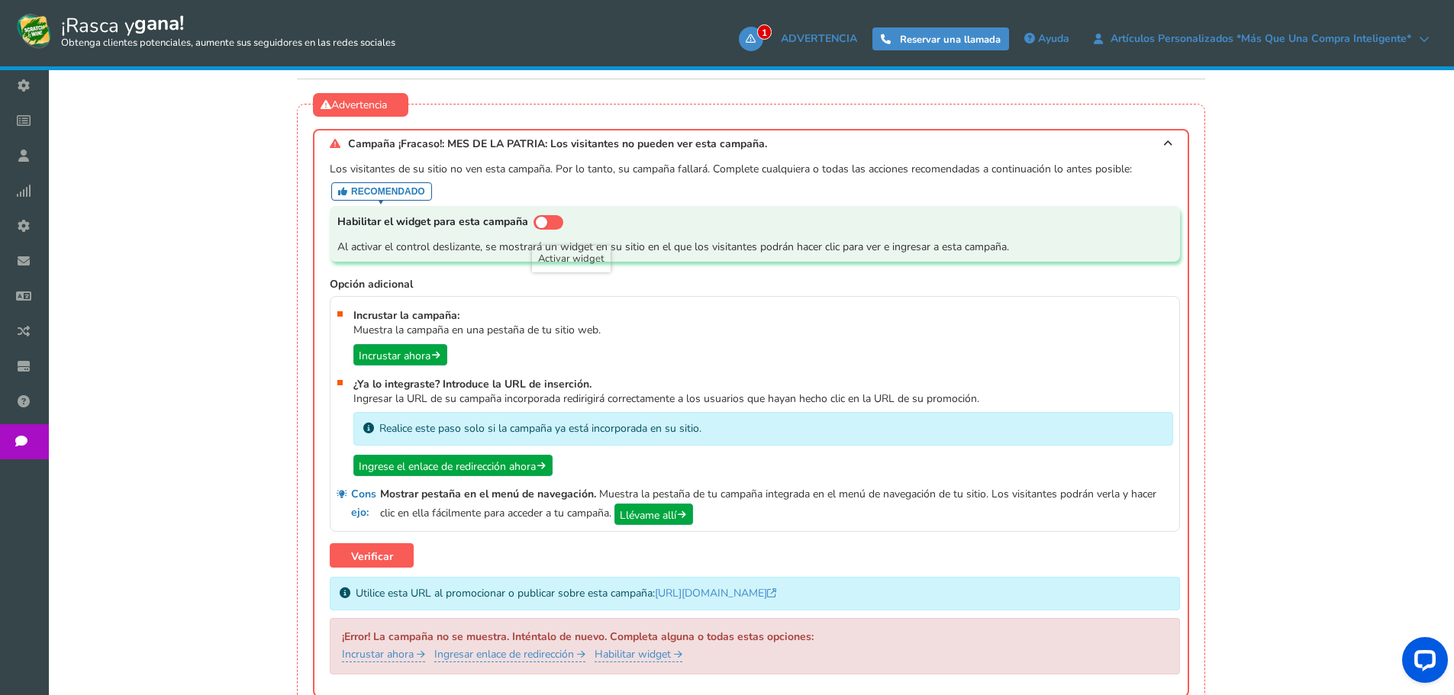
drag, startPoint x: 550, startPoint y: 222, endPoint x: 800, endPoint y: 65, distance: 295.6
click at [550, 222] on span at bounding box center [548, 222] width 30 height 15
click at [533, 222] on input "checkbox" at bounding box center [533, 223] width 0 height 10
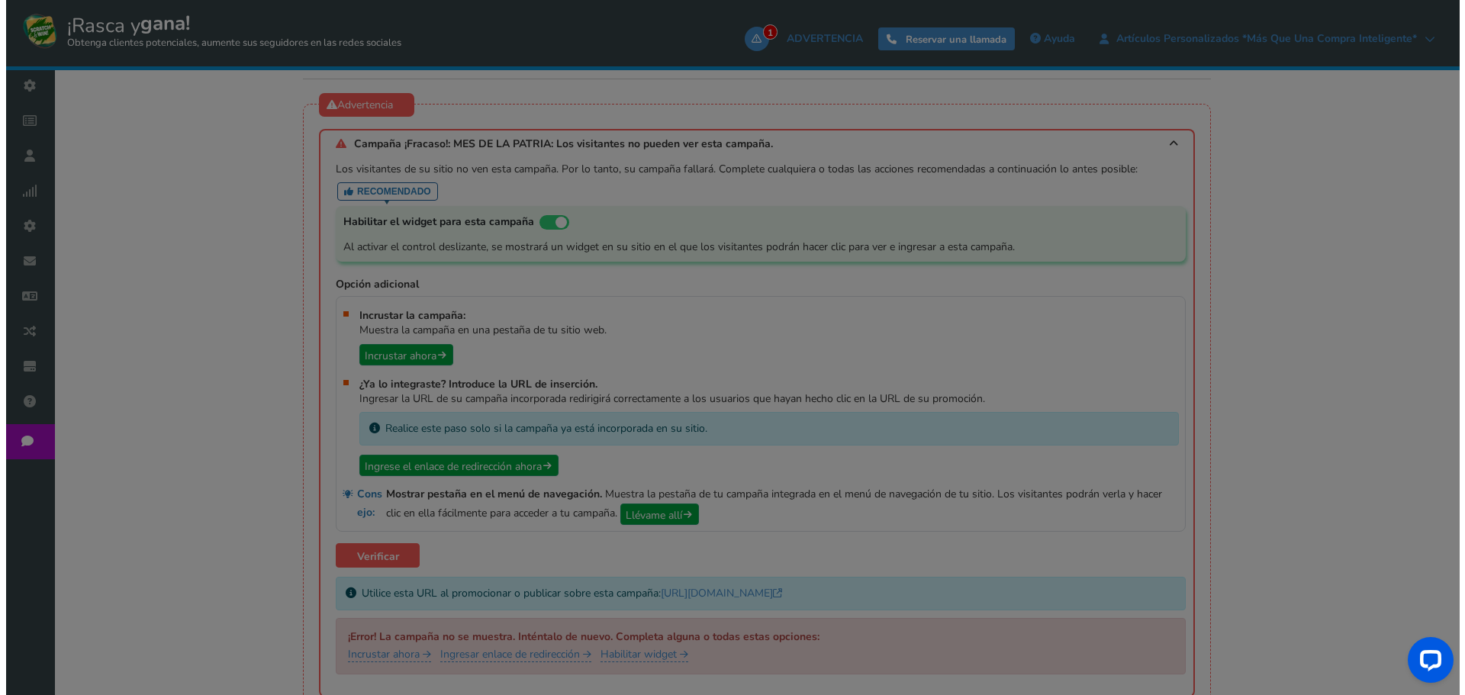
scroll to position [0, 0]
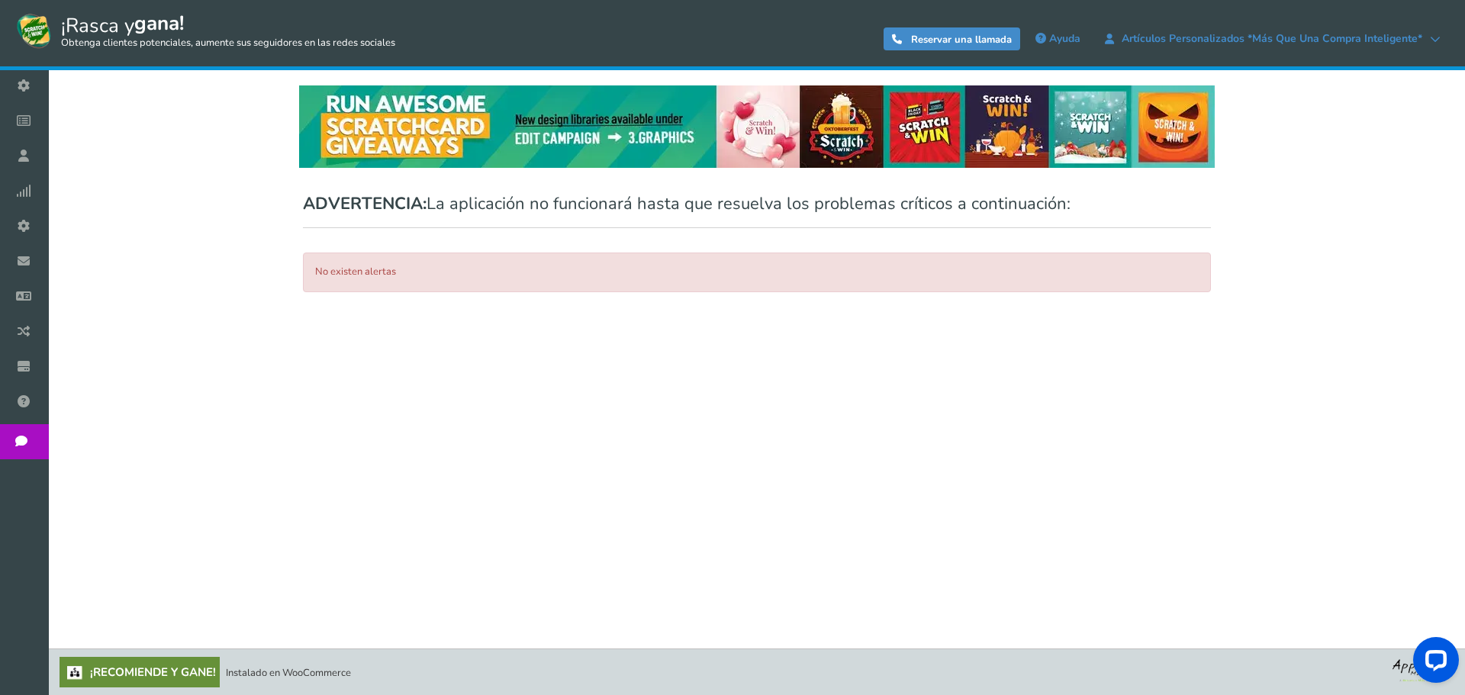
click at [396, 276] on div "No existen alertas" at bounding box center [757, 273] width 908 height 40
